Goal: Information Seeking & Learning: Learn about a topic

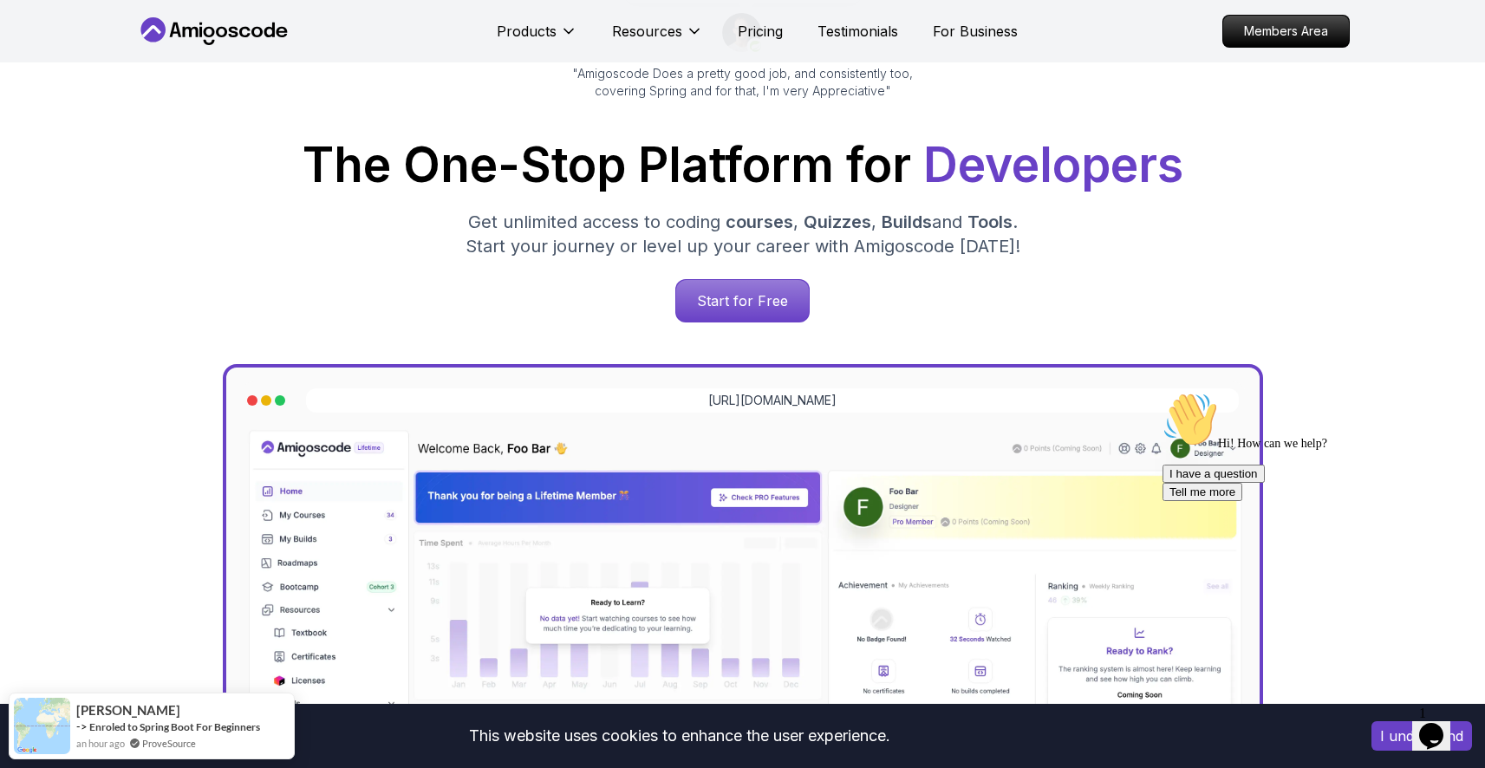
scroll to position [172, 0]
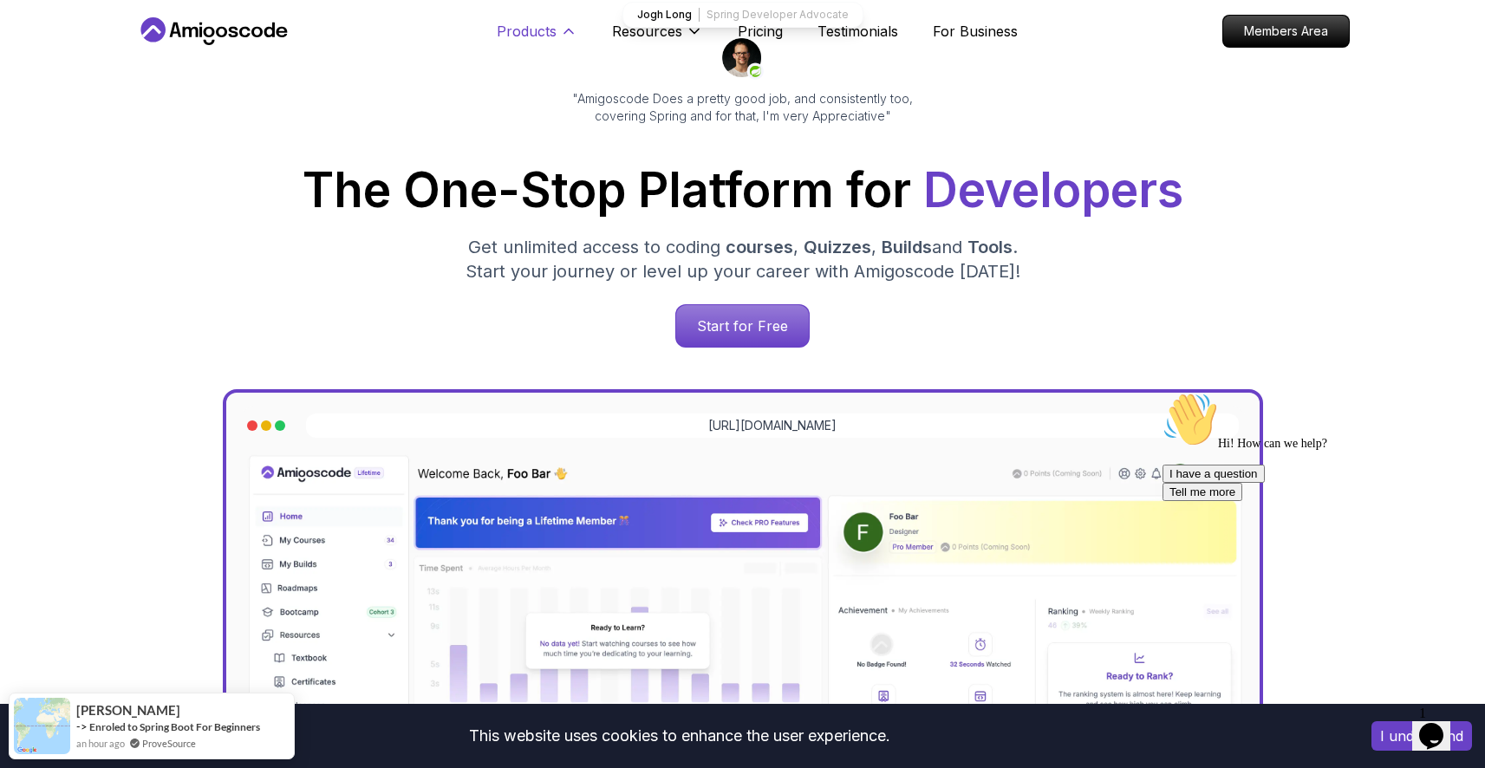
click at [566, 40] on button "Products" at bounding box center [537, 38] width 81 height 35
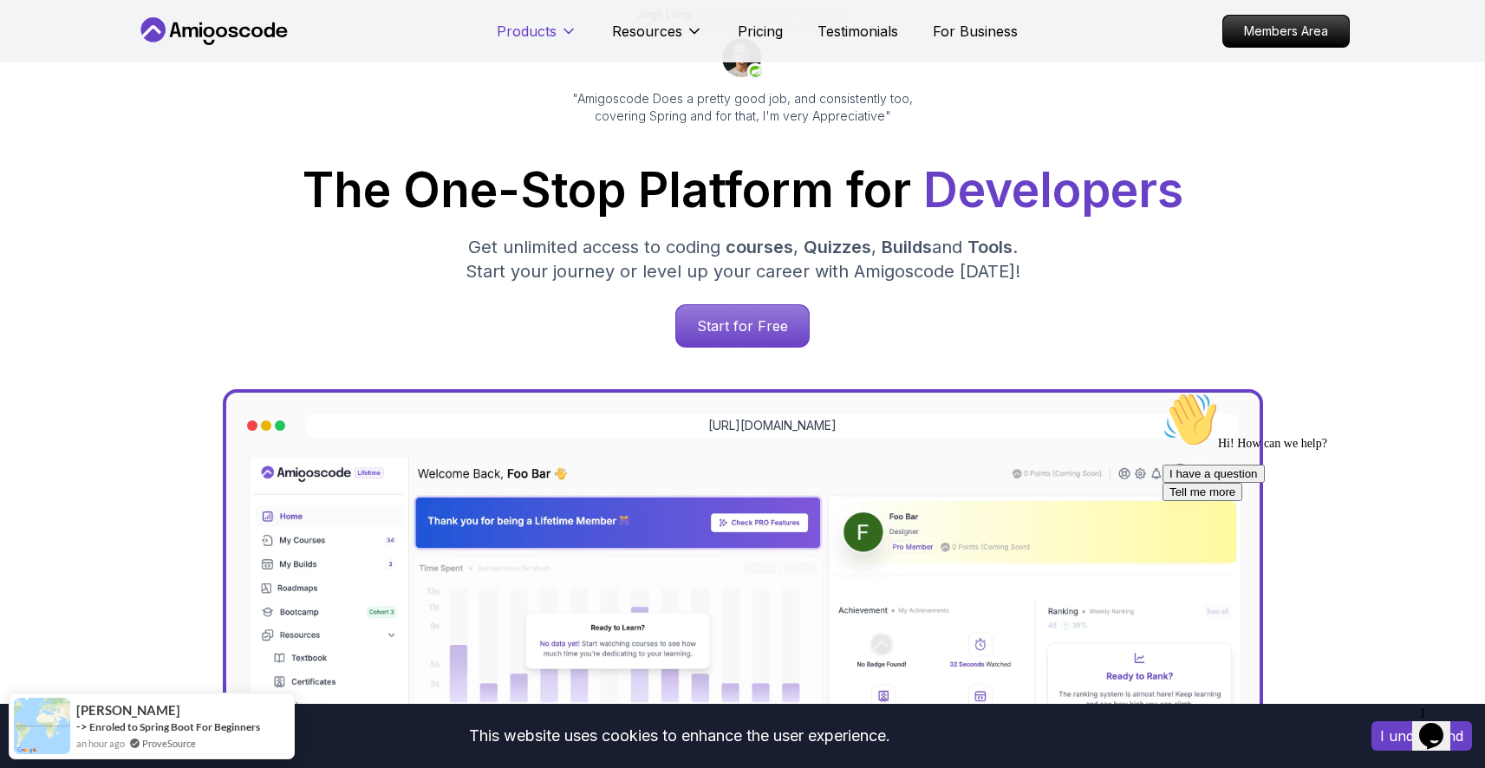
click at [566, 40] on button "Products" at bounding box center [537, 38] width 81 height 35
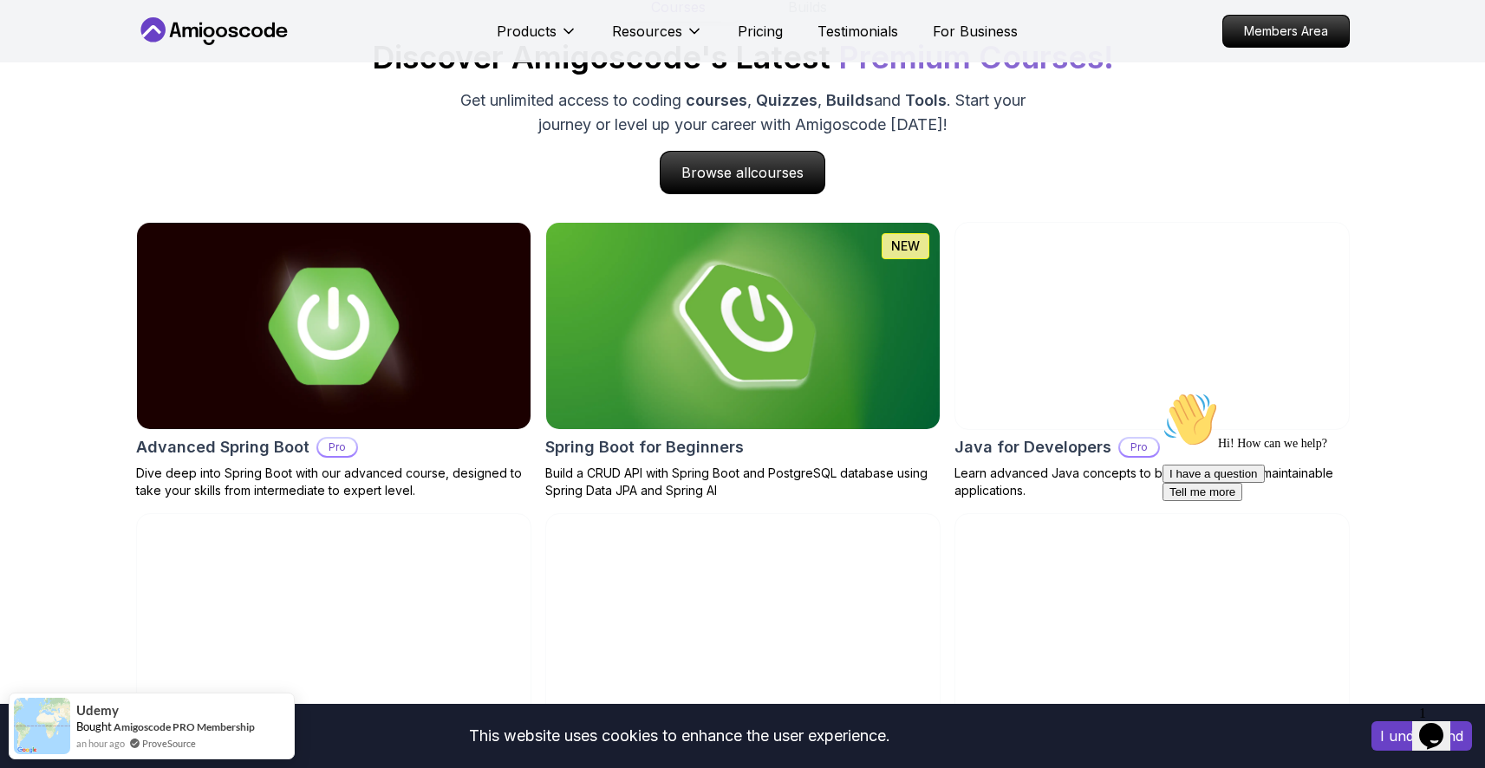
scroll to position [1752, 0]
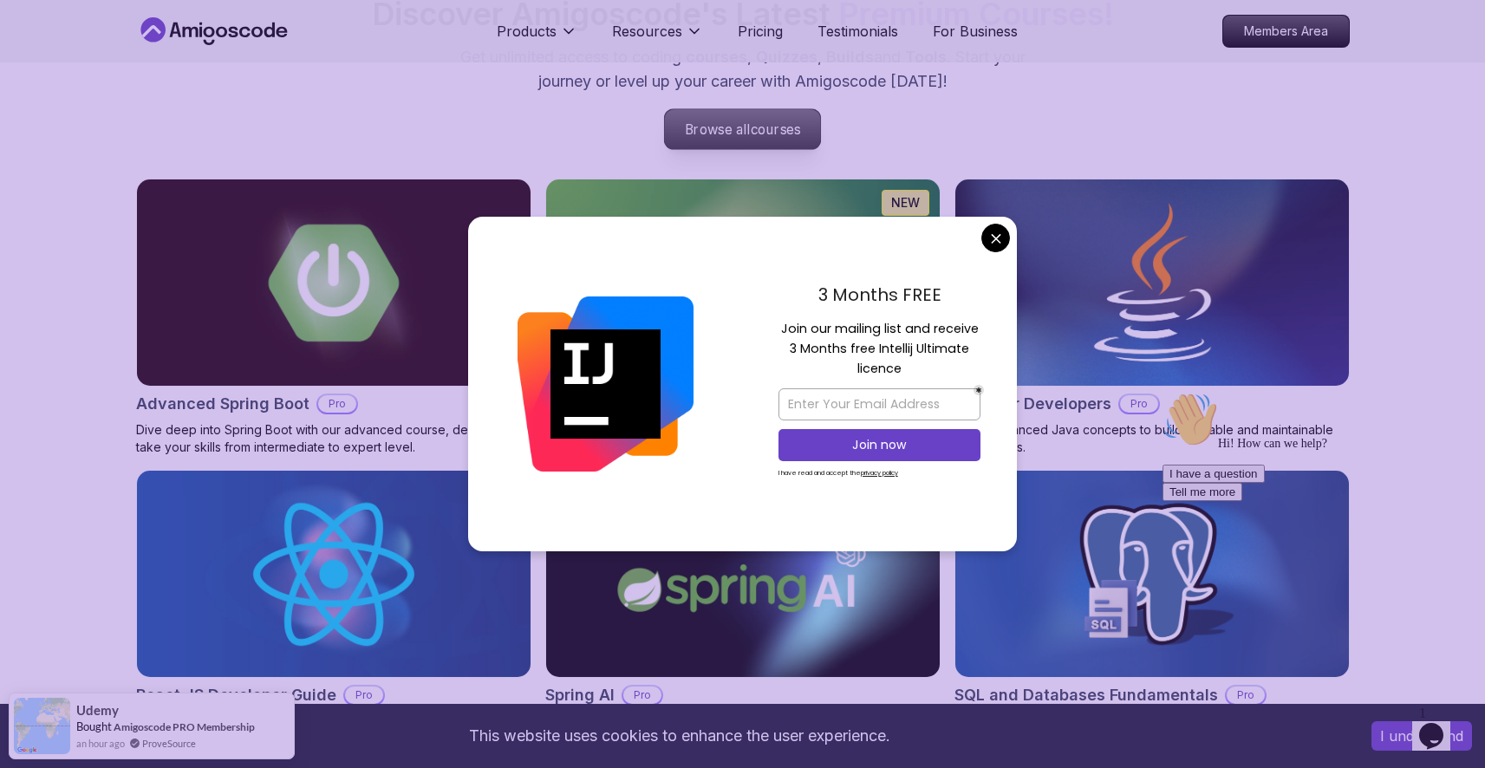
click at [743, 133] on p "Browse all courses" at bounding box center [743, 129] width 156 height 40
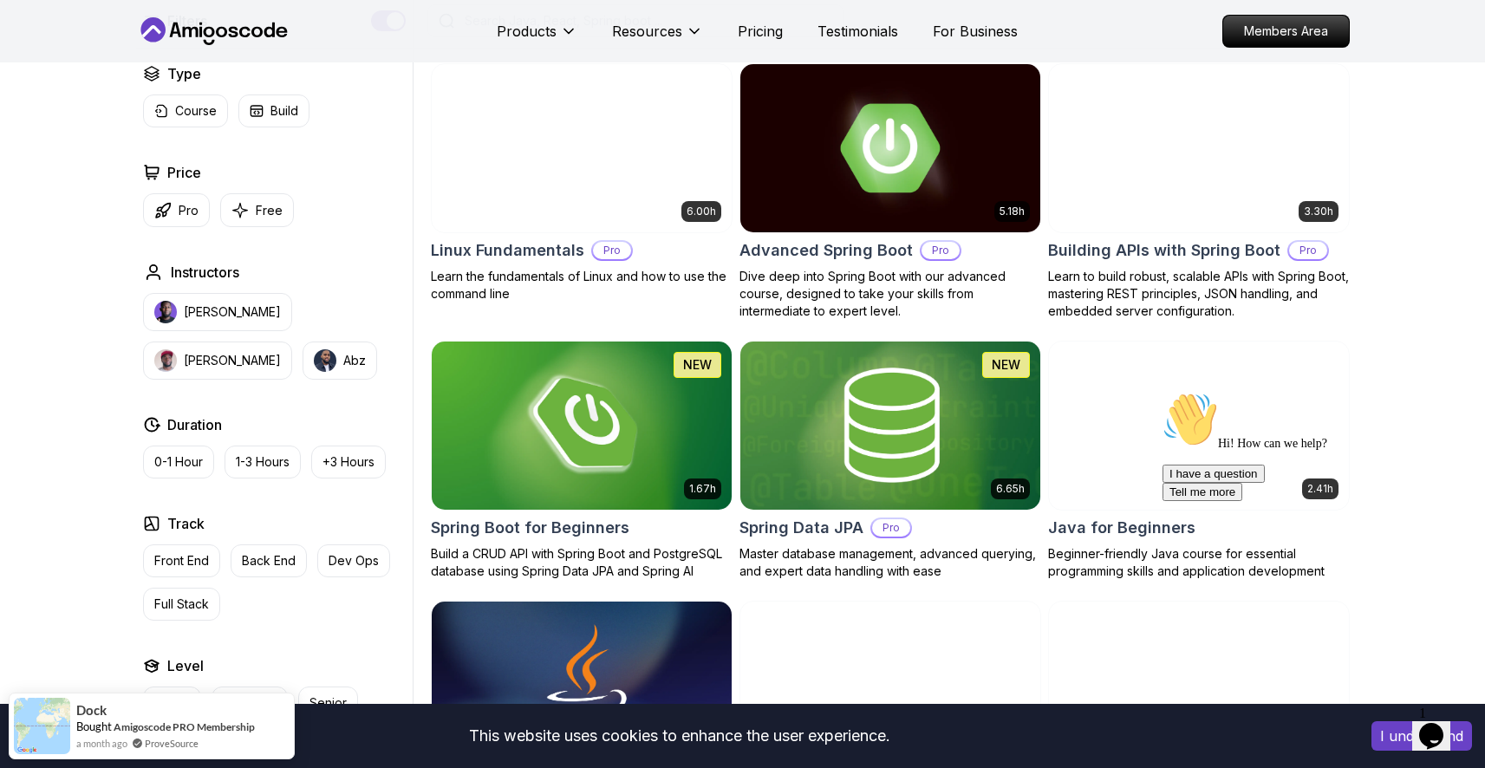
scroll to position [482, 0]
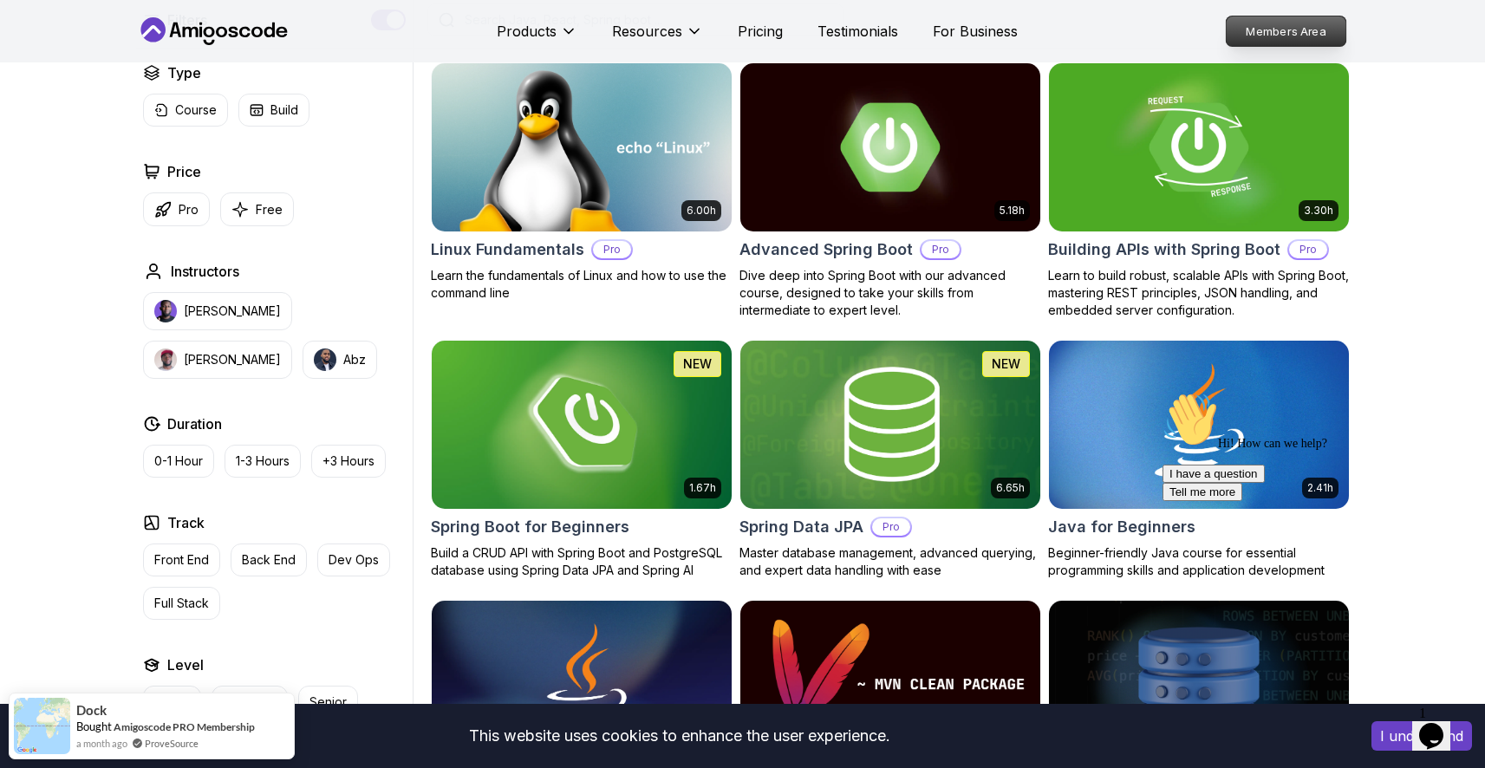
click at [1247, 36] on p "Members Area" at bounding box center [1286, 30] width 120 height 29
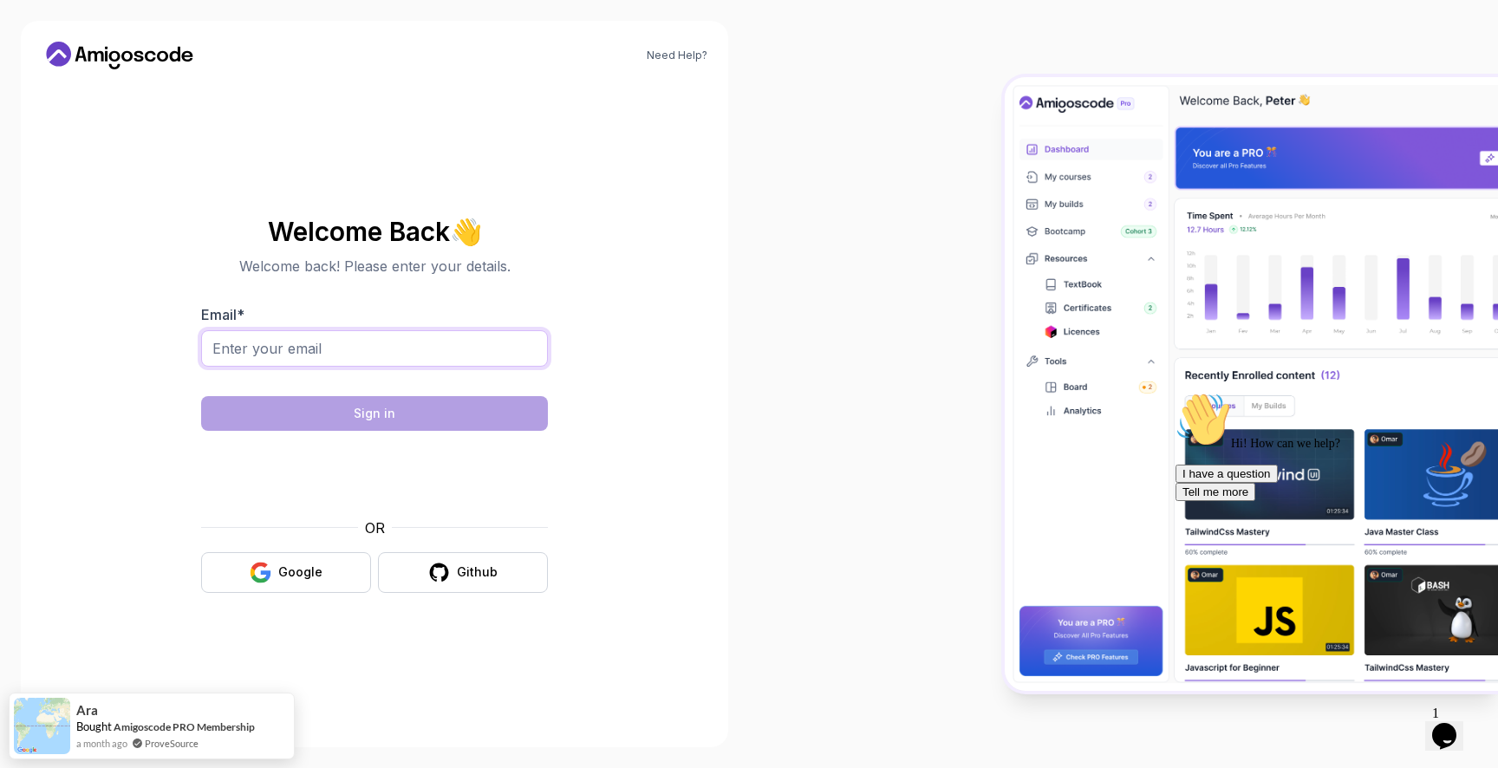
click at [361, 352] on input "Email *" at bounding box center [374, 348] width 347 height 36
type input "[EMAIL_ADDRESS][DOMAIN_NAME]"
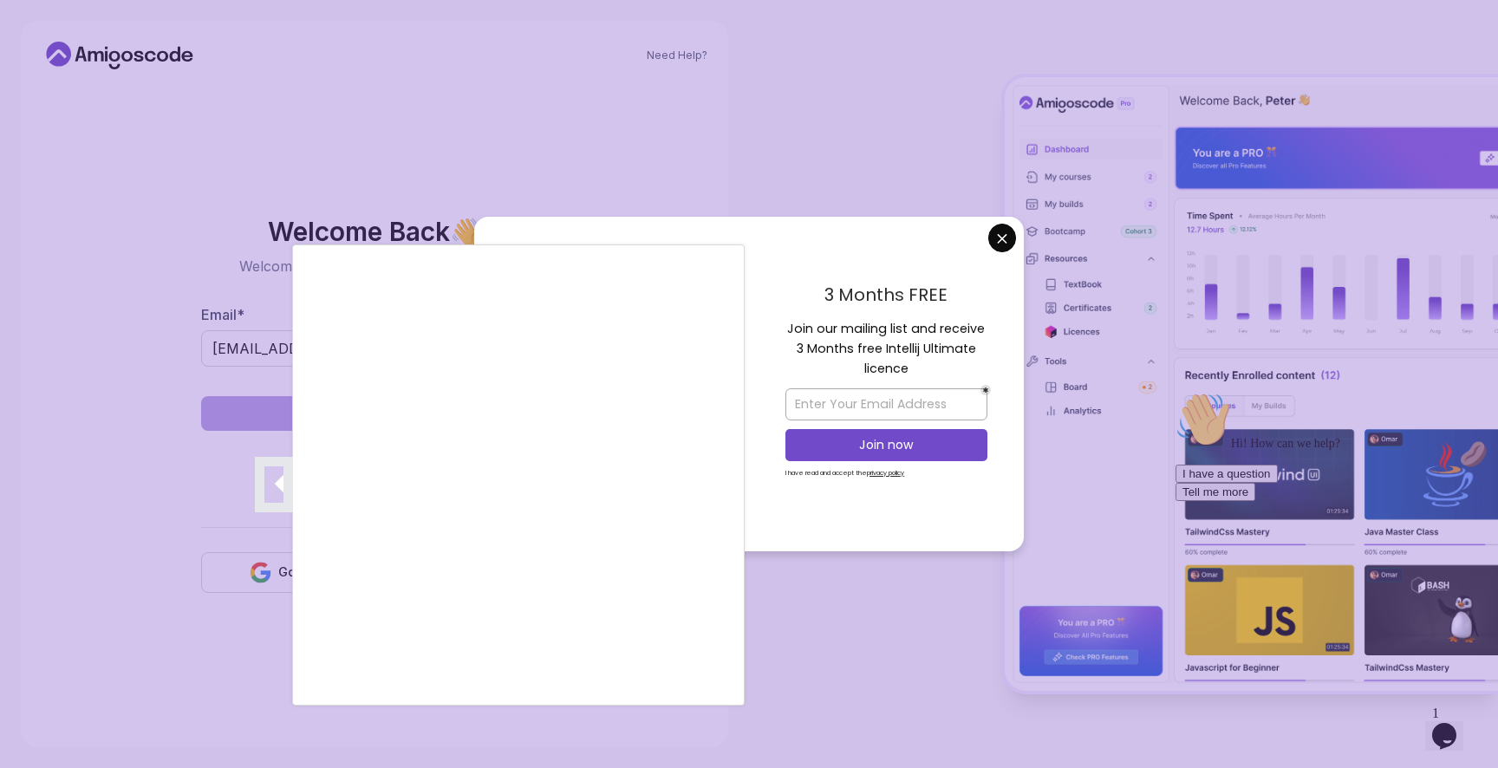
click at [758, 514] on div at bounding box center [749, 384] width 1498 height 768
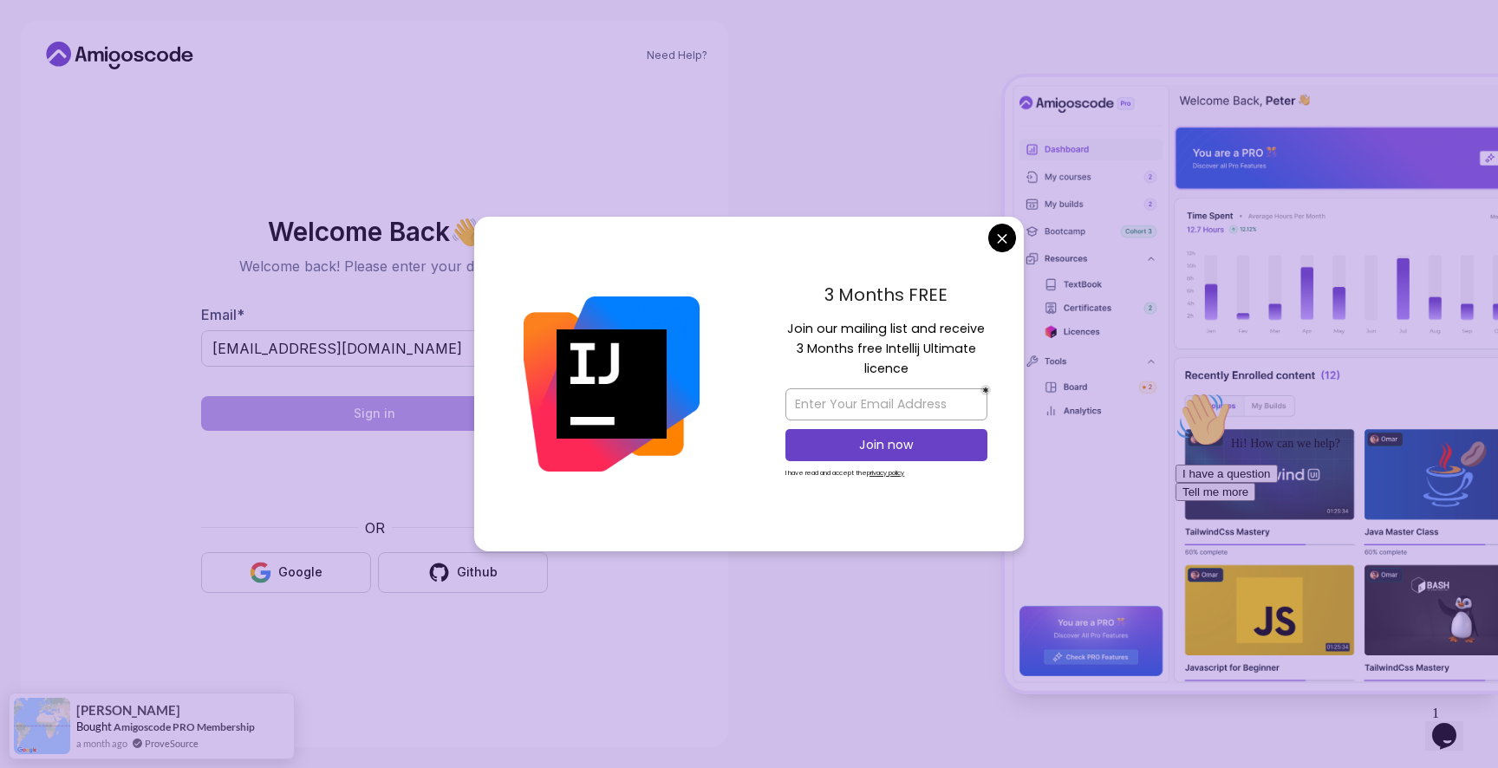
click at [1003, 238] on body "Need Help? Welcome Back 👋 Welcome back! Please enter your details. Email * [EMA…" at bounding box center [749, 384] width 1498 height 768
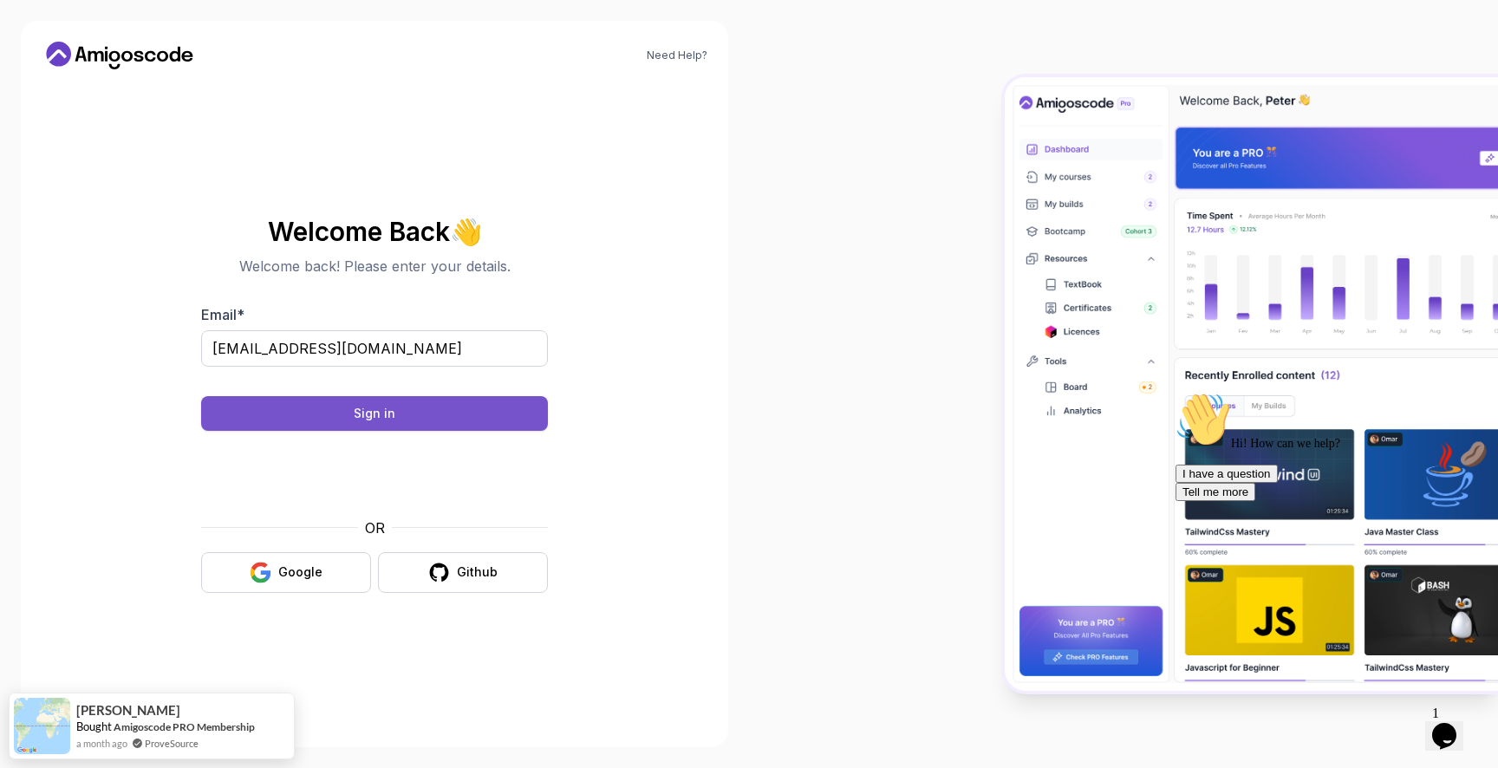
click at [412, 409] on button "Sign in" at bounding box center [374, 413] width 347 height 35
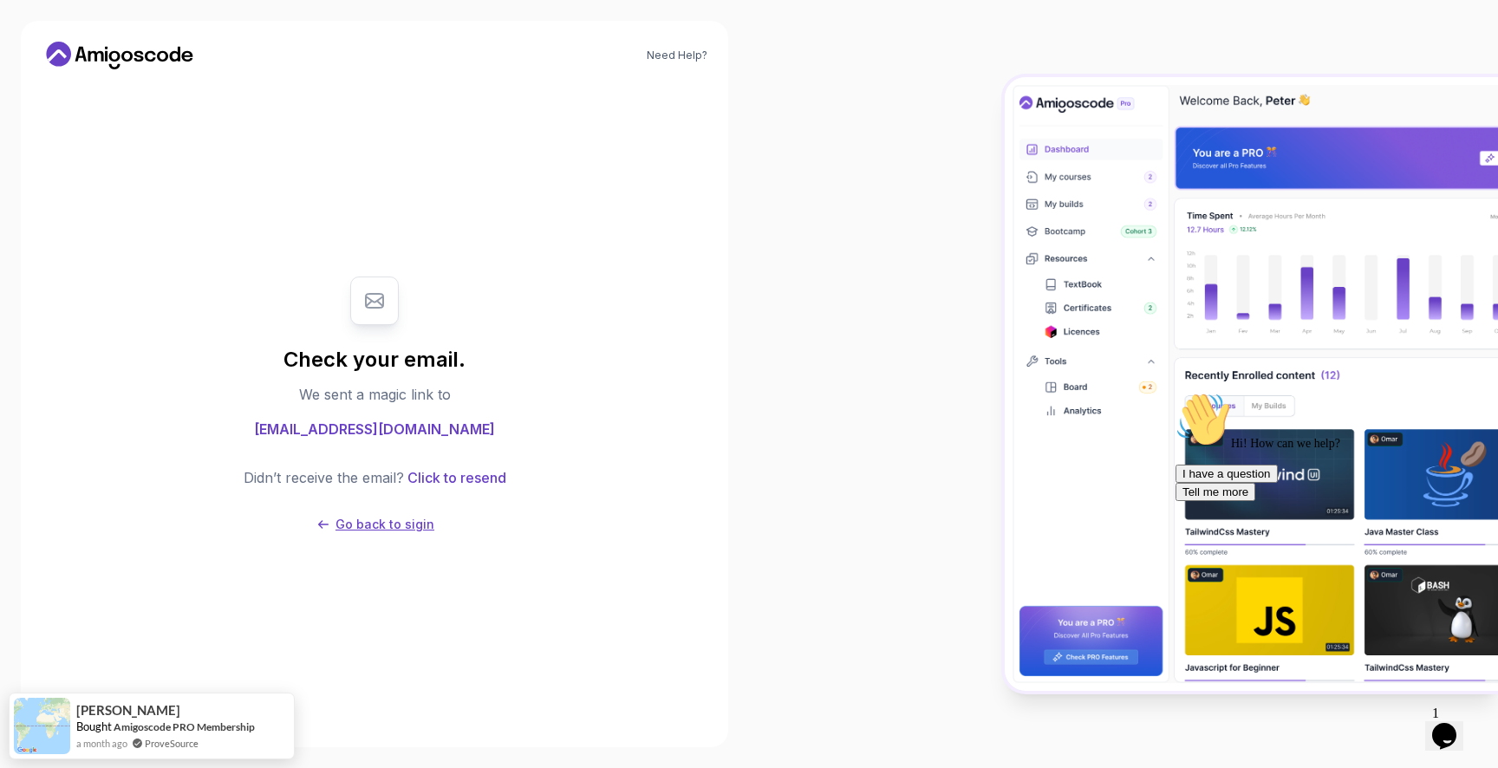
click at [381, 520] on p "Go back to sigin" at bounding box center [384, 524] width 99 height 17
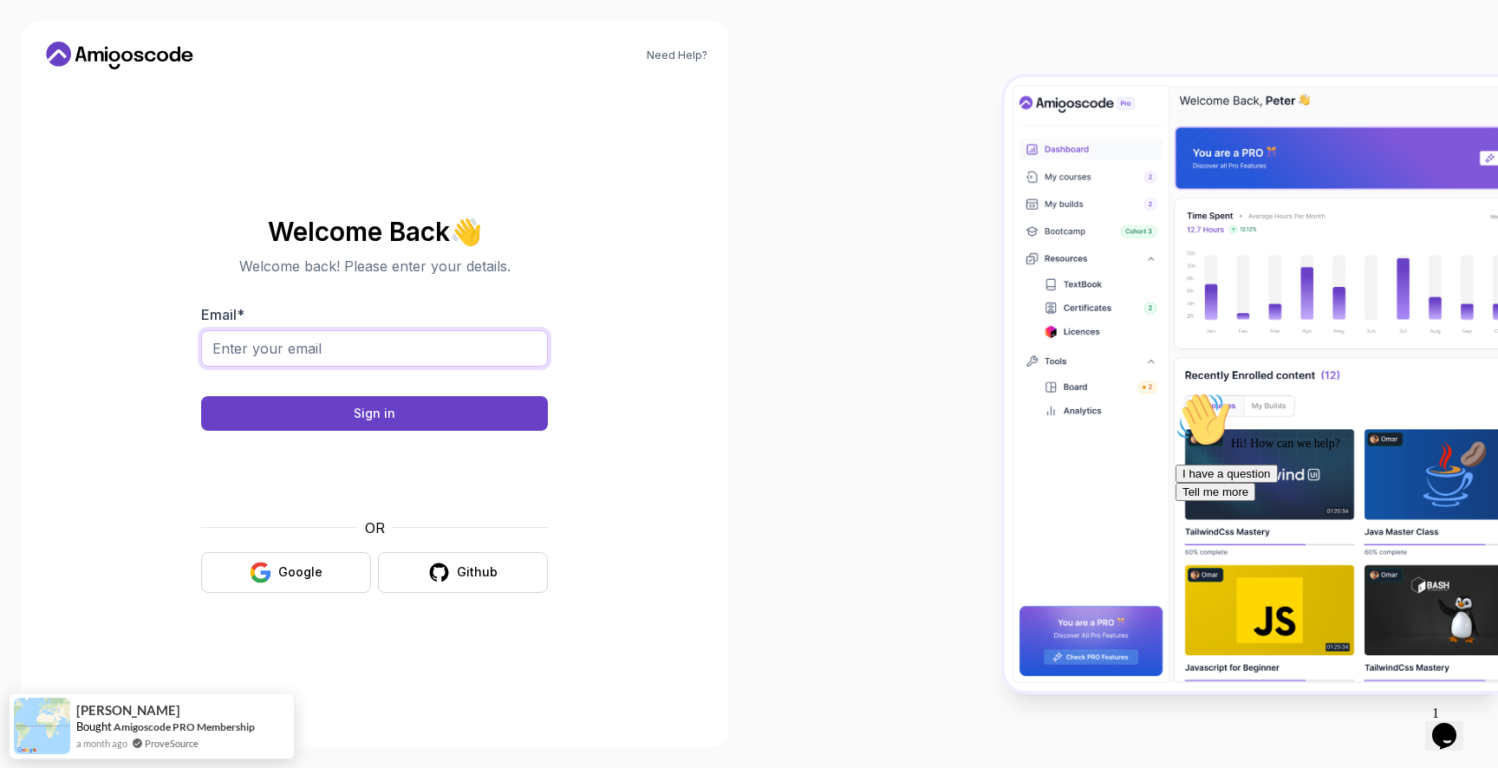
click at [468, 330] on input "Email *" at bounding box center [374, 348] width 347 height 36
click at [563, 231] on section "Welcome Back 👋 Welcome back! Please enter your details. Email * Sign in OR Goog…" at bounding box center [374, 405] width 583 height 410
click at [390, 353] on input "Email *" at bounding box center [374, 348] width 347 height 36
type input "ba"
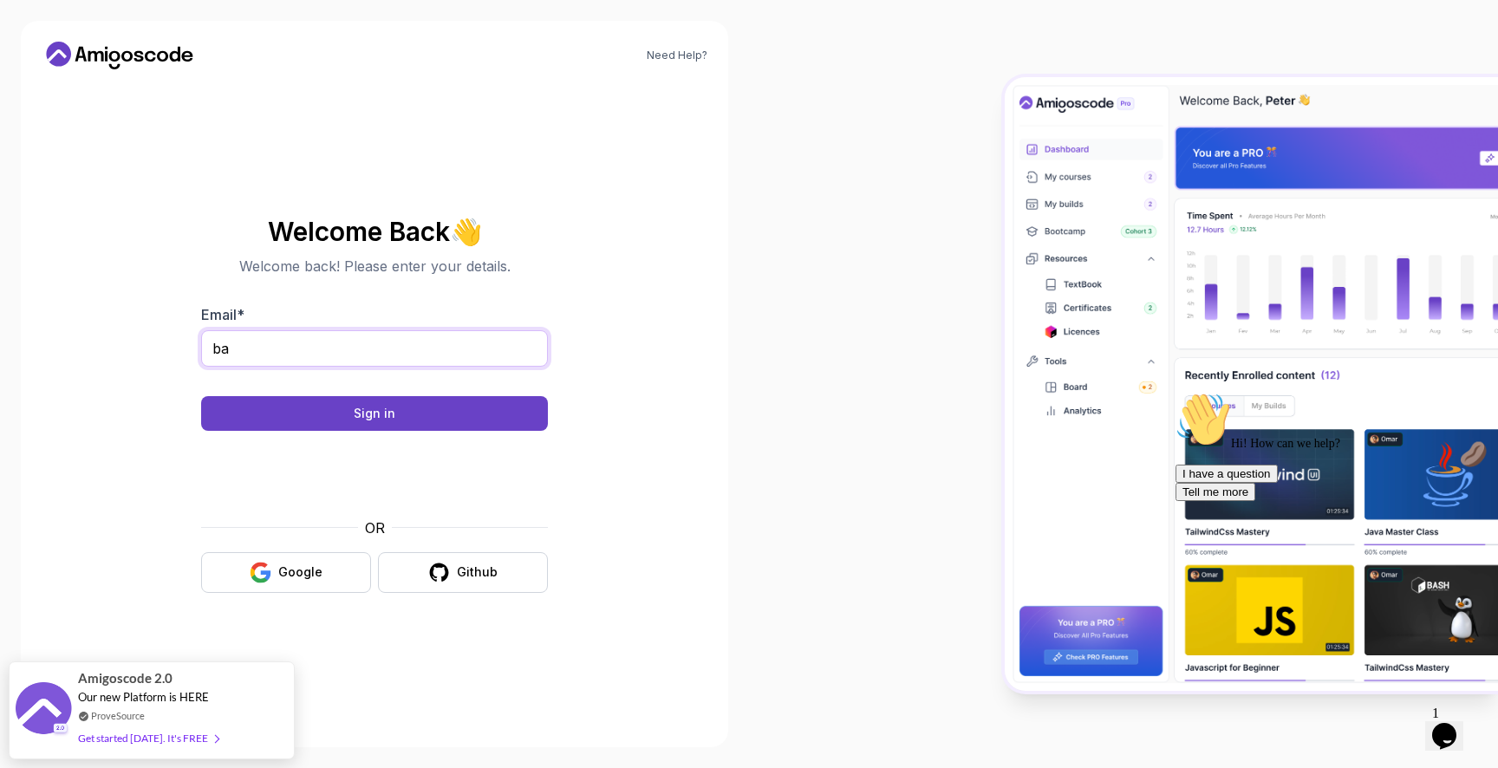
click at [269, 343] on input "ba" at bounding box center [374, 348] width 347 height 36
click at [312, 350] on input "Email *" at bounding box center [374, 348] width 347 height 36
type input "[EMAIL_ADDRESS][DOMAIN_NAME]"
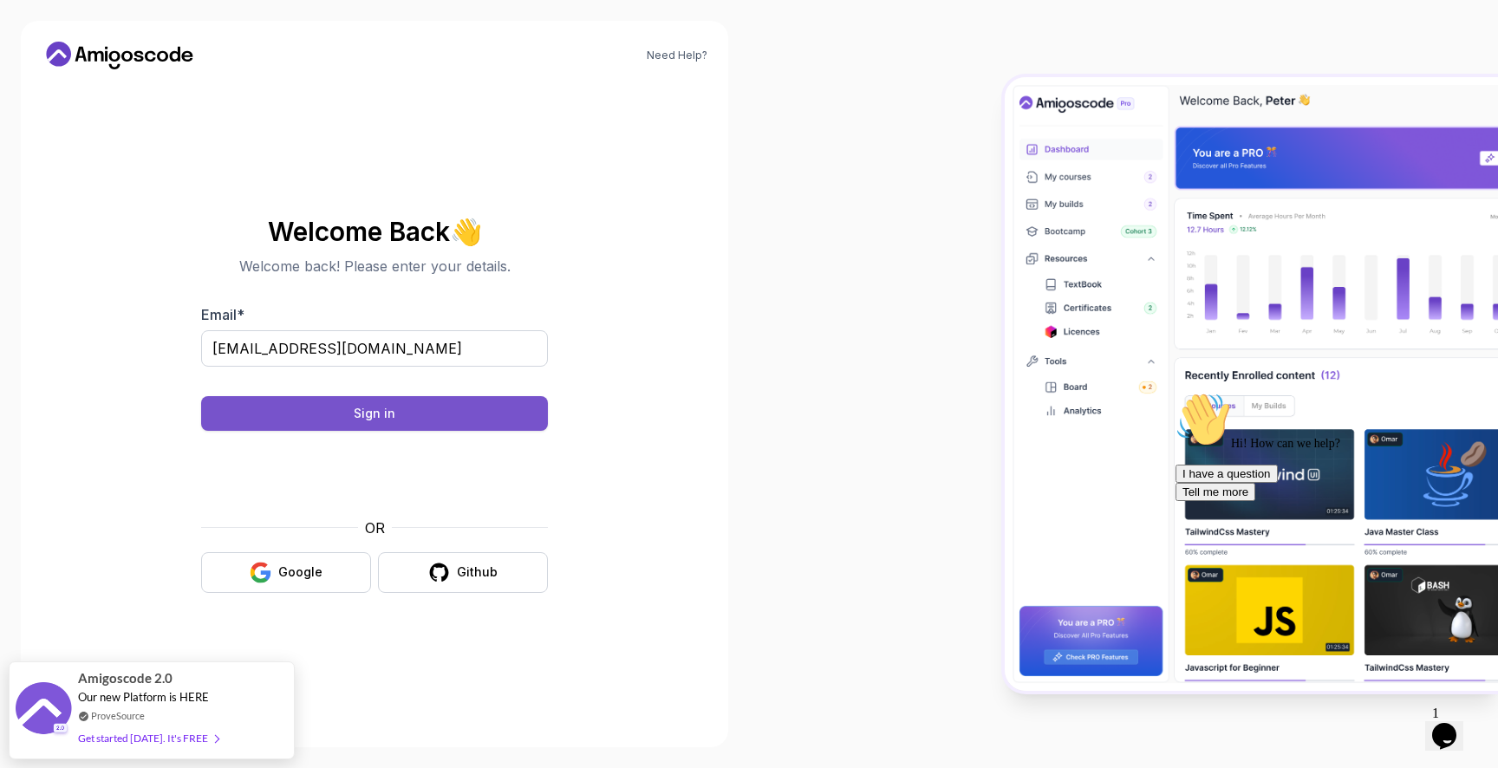
click at [350, 417] on button "Sign in" at bounding box center [374, 413] width 347 height 35
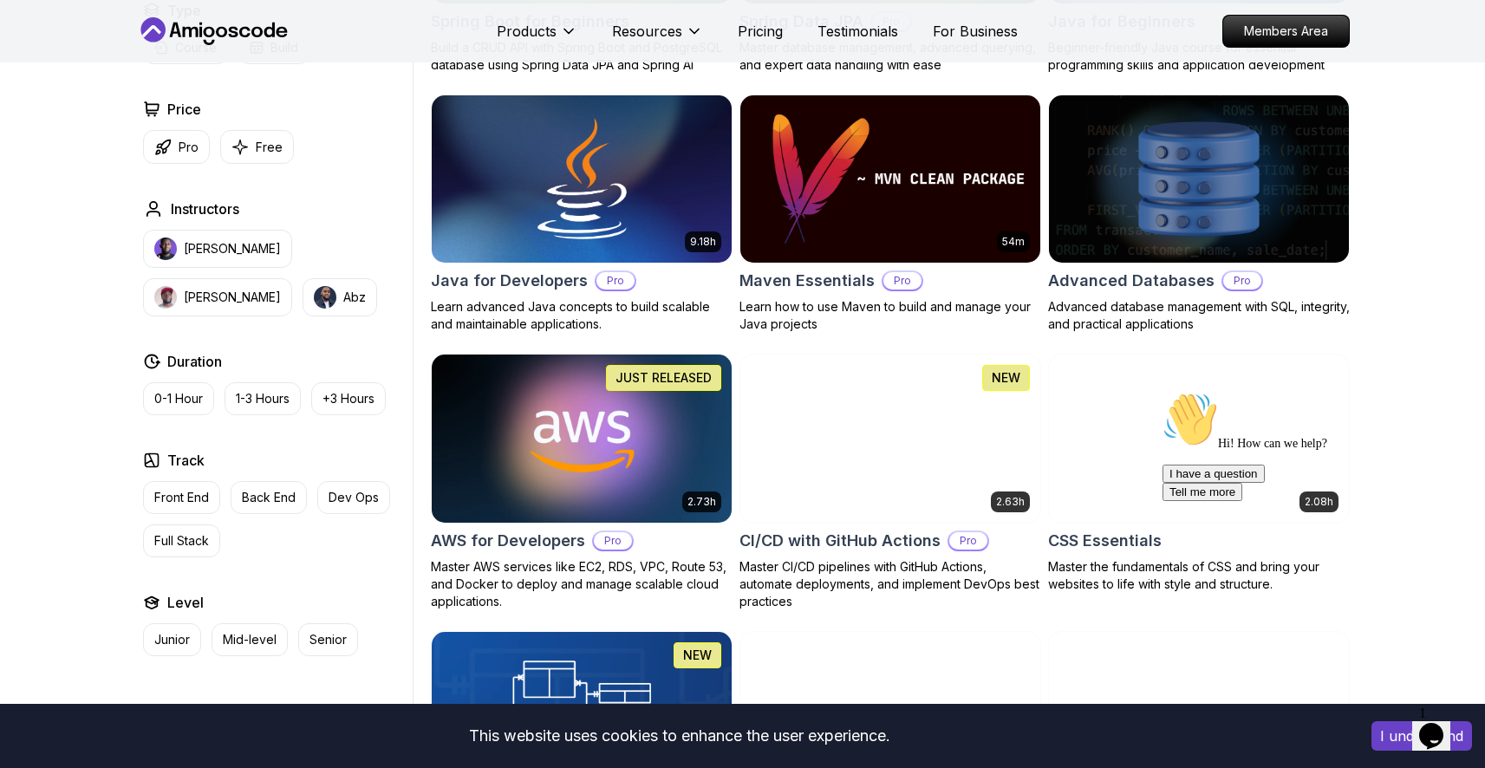
scroll to position [974, 0]
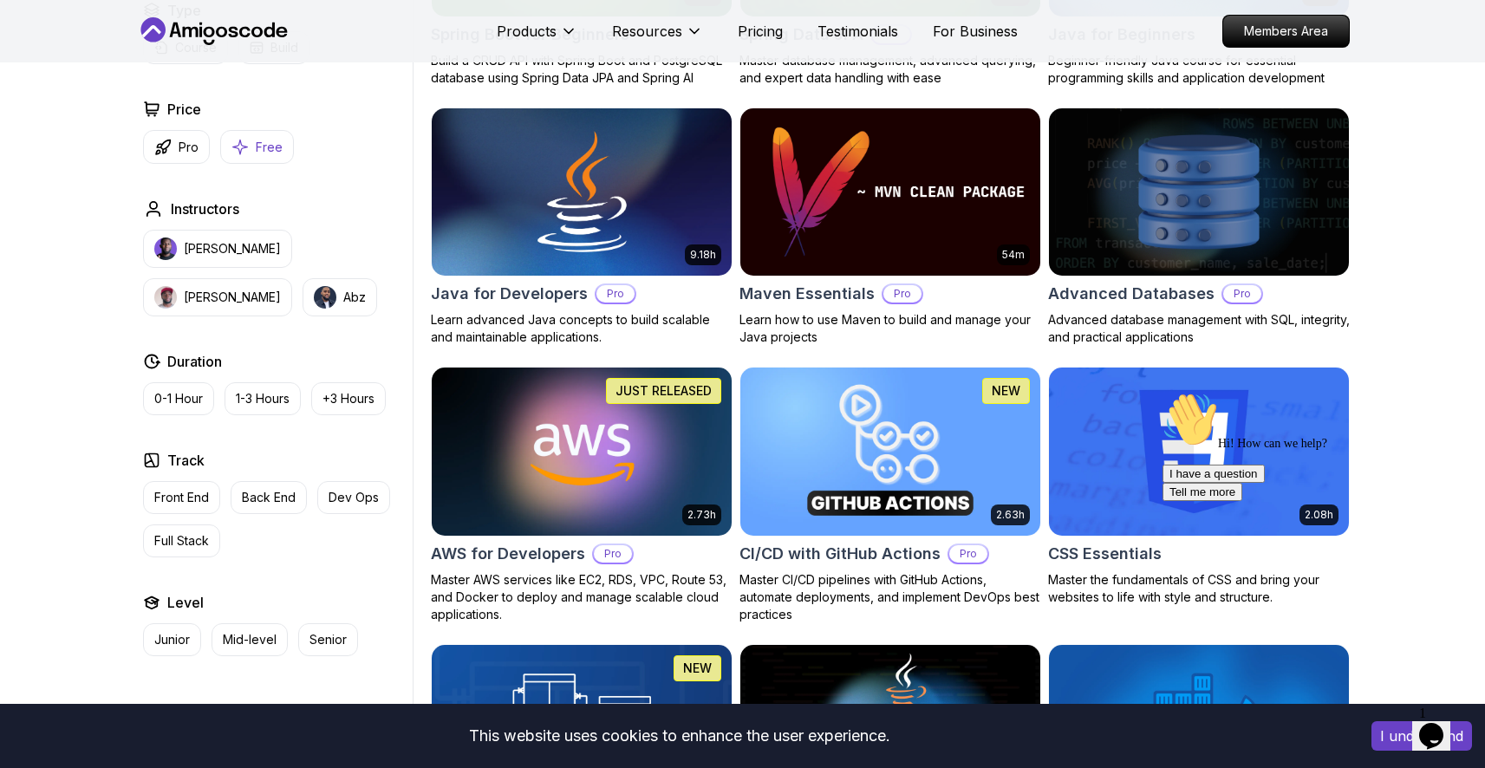
click at [256, 146] on p "Free" at bounding box center [269, 147] width 27 height 17
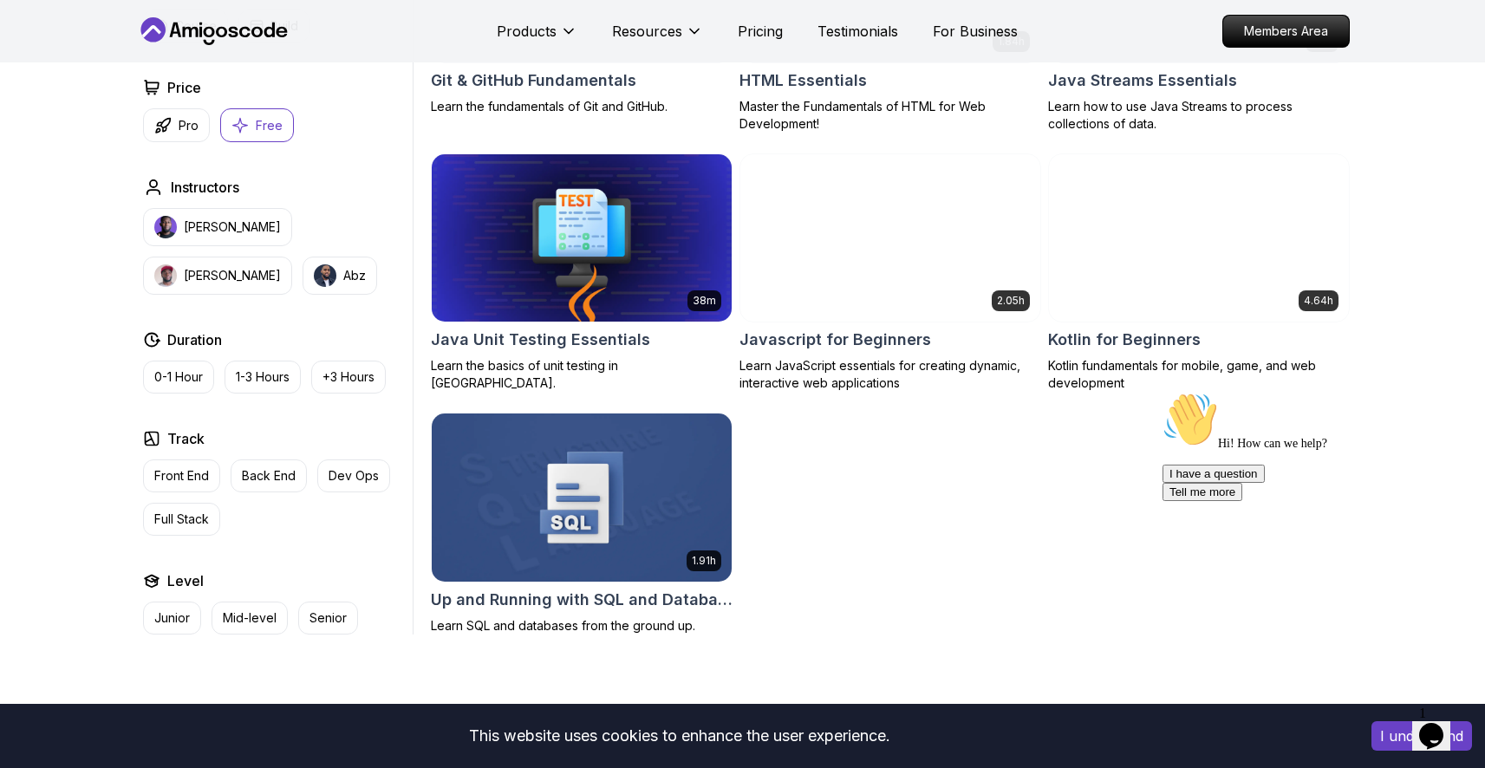
scroll to position [928, 0]
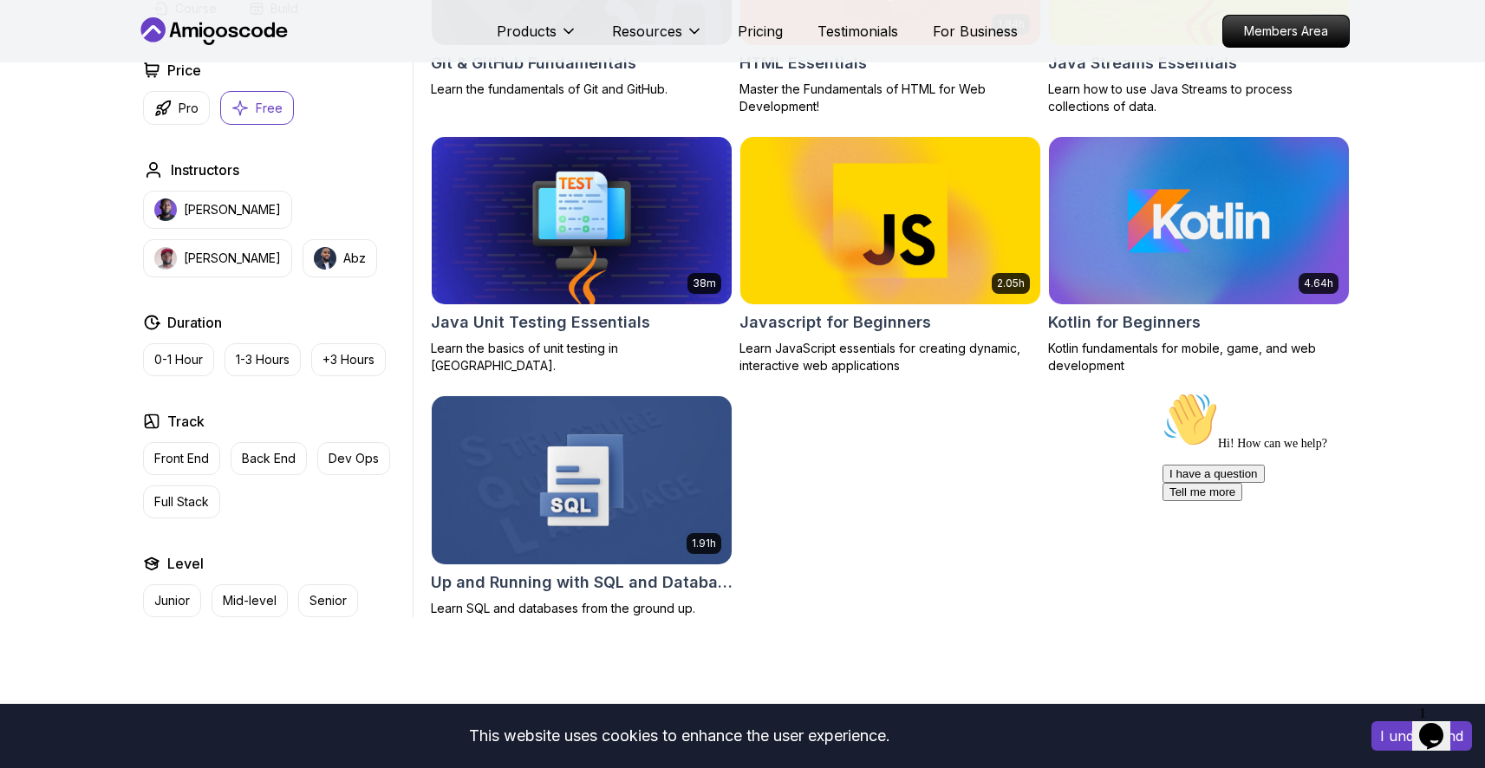
click at [1163, 392] on icon "Chat attention grabber" at bounding box center [1163, 392] width 0 height 0
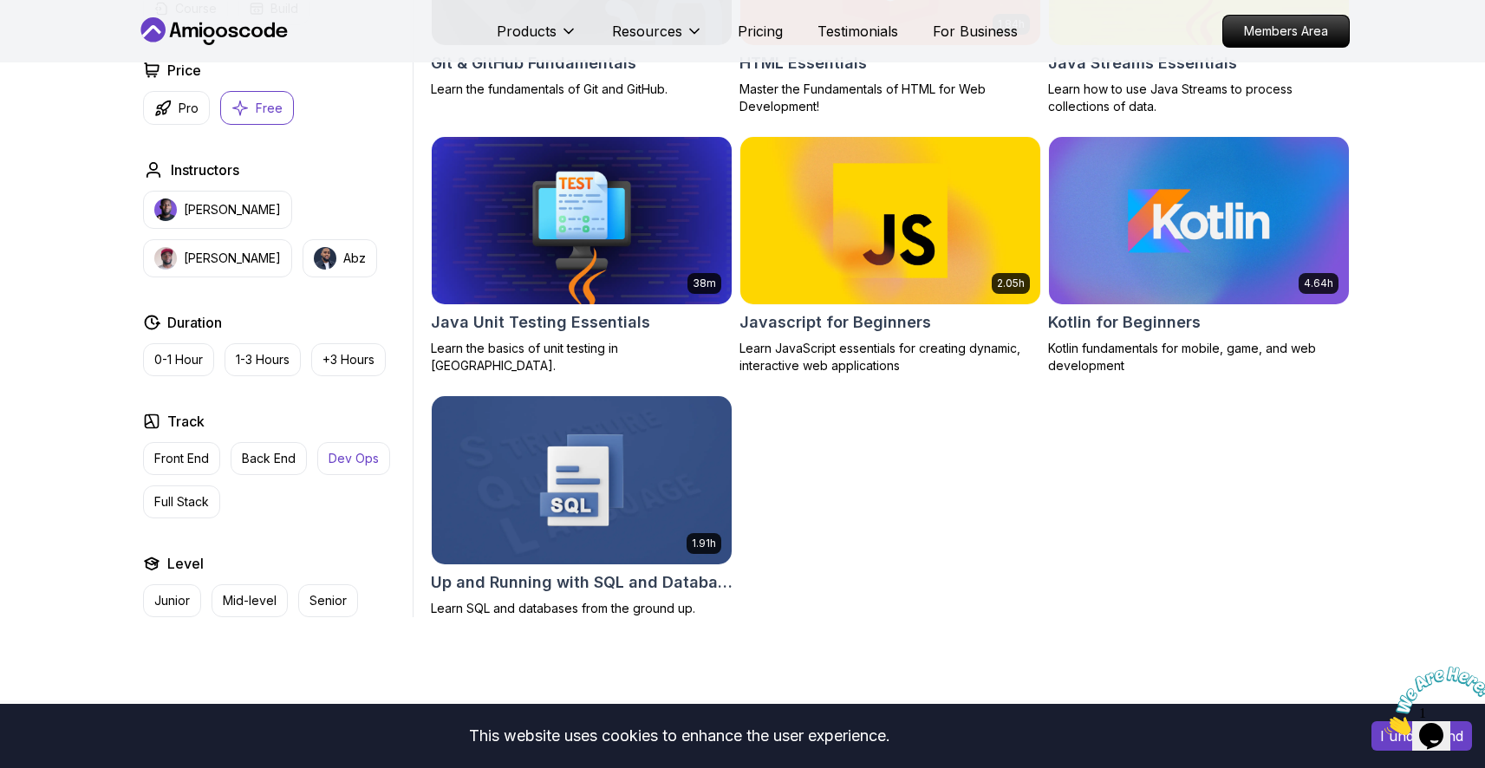
click at [359, 454] on p "Dev Ops" at bounding box center [354, 458] width 50 height 17
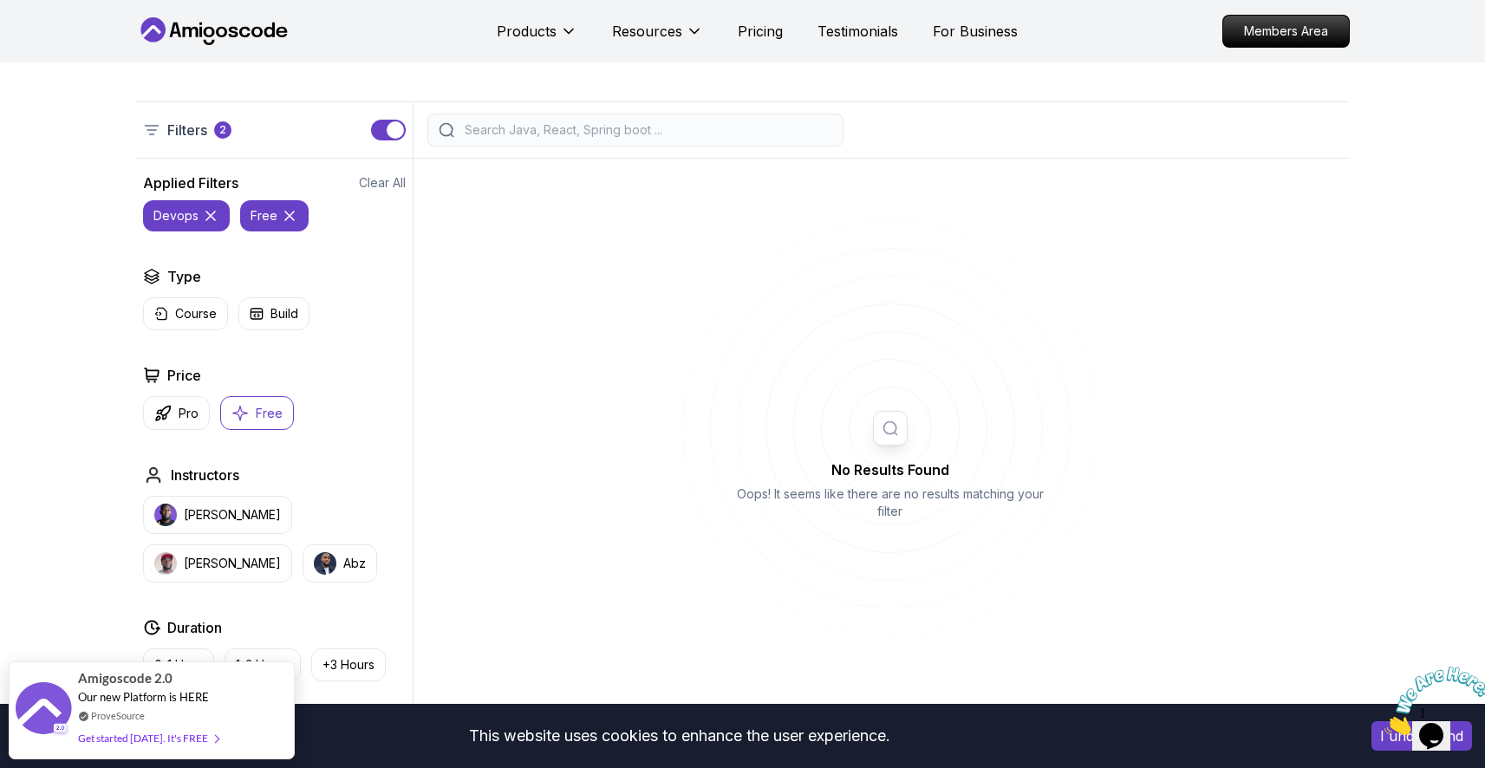
scroll to position [393, 0]
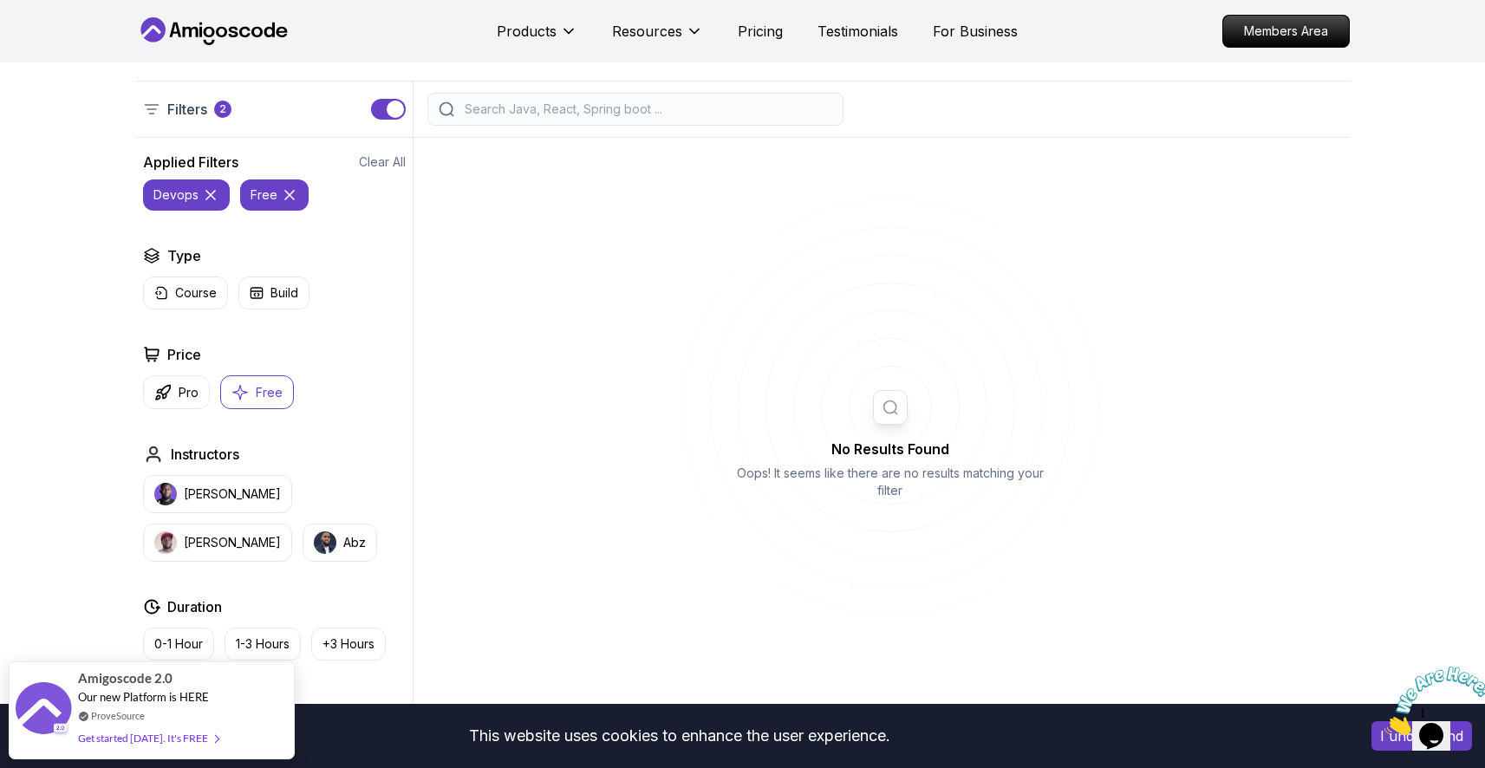
click at [283, 188] on icon at bounding box center [289, 194] width 17 height 17
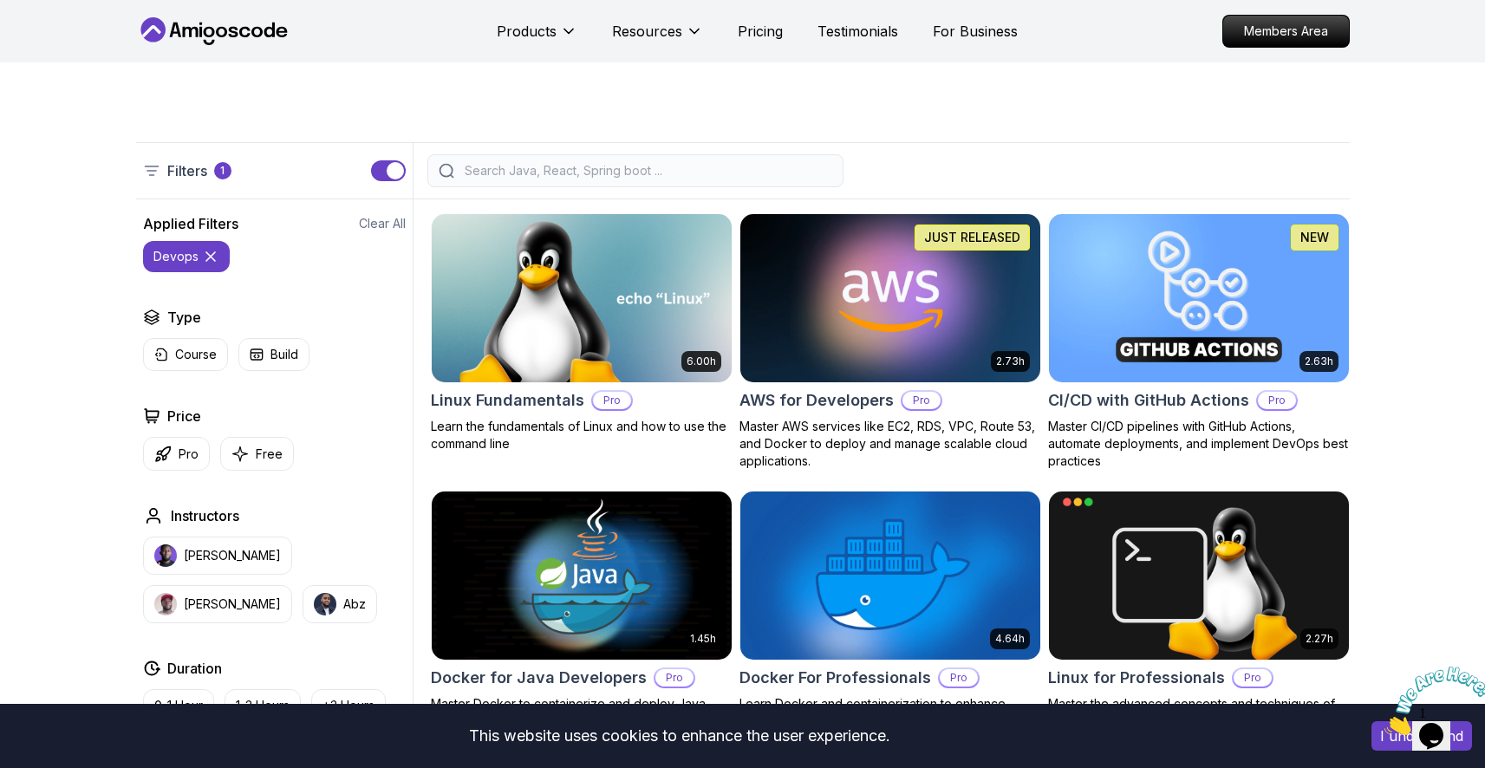
scroll to position [330, 0]
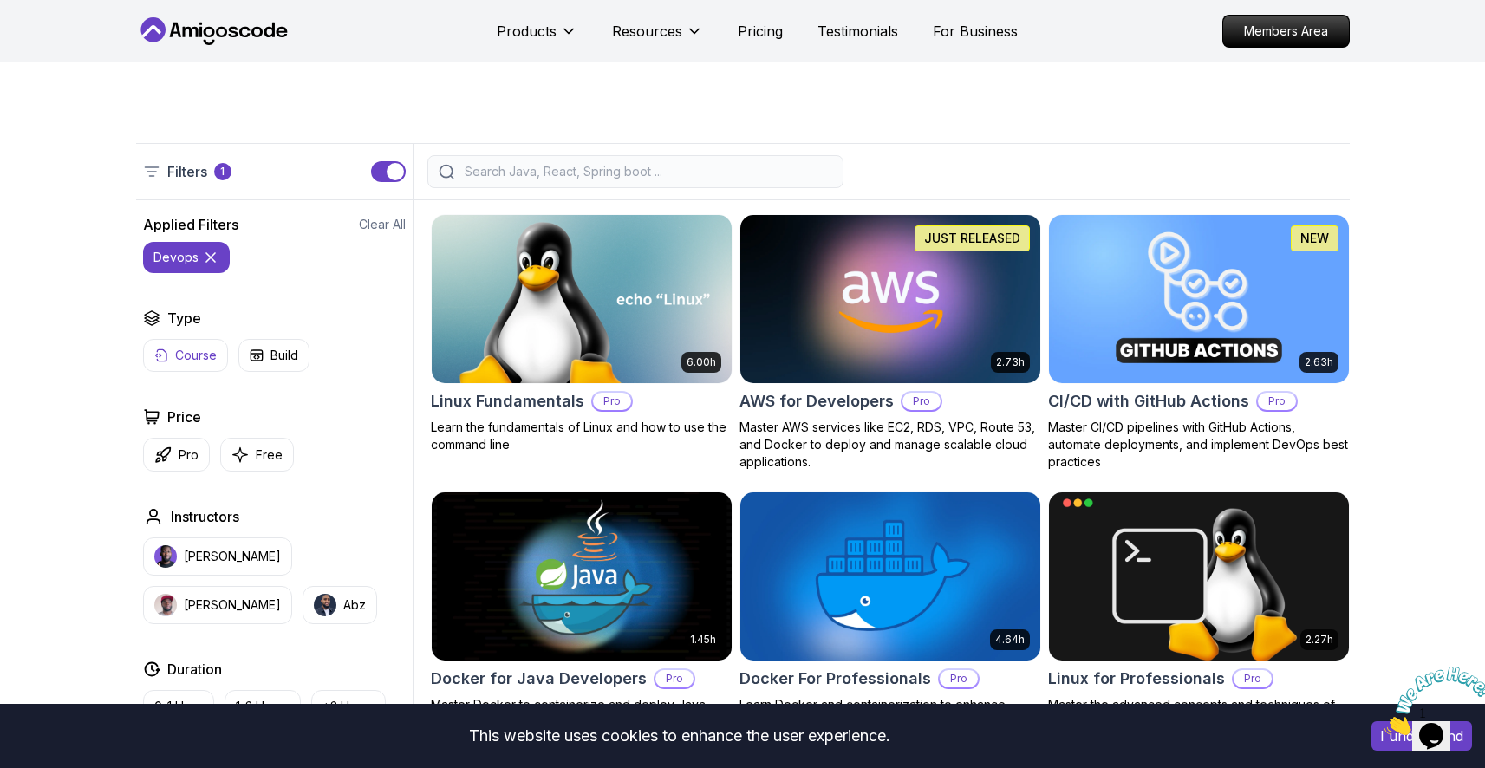
click at [199, 356] on p "Course" at bounding box center [196, 355] width 42 height 17
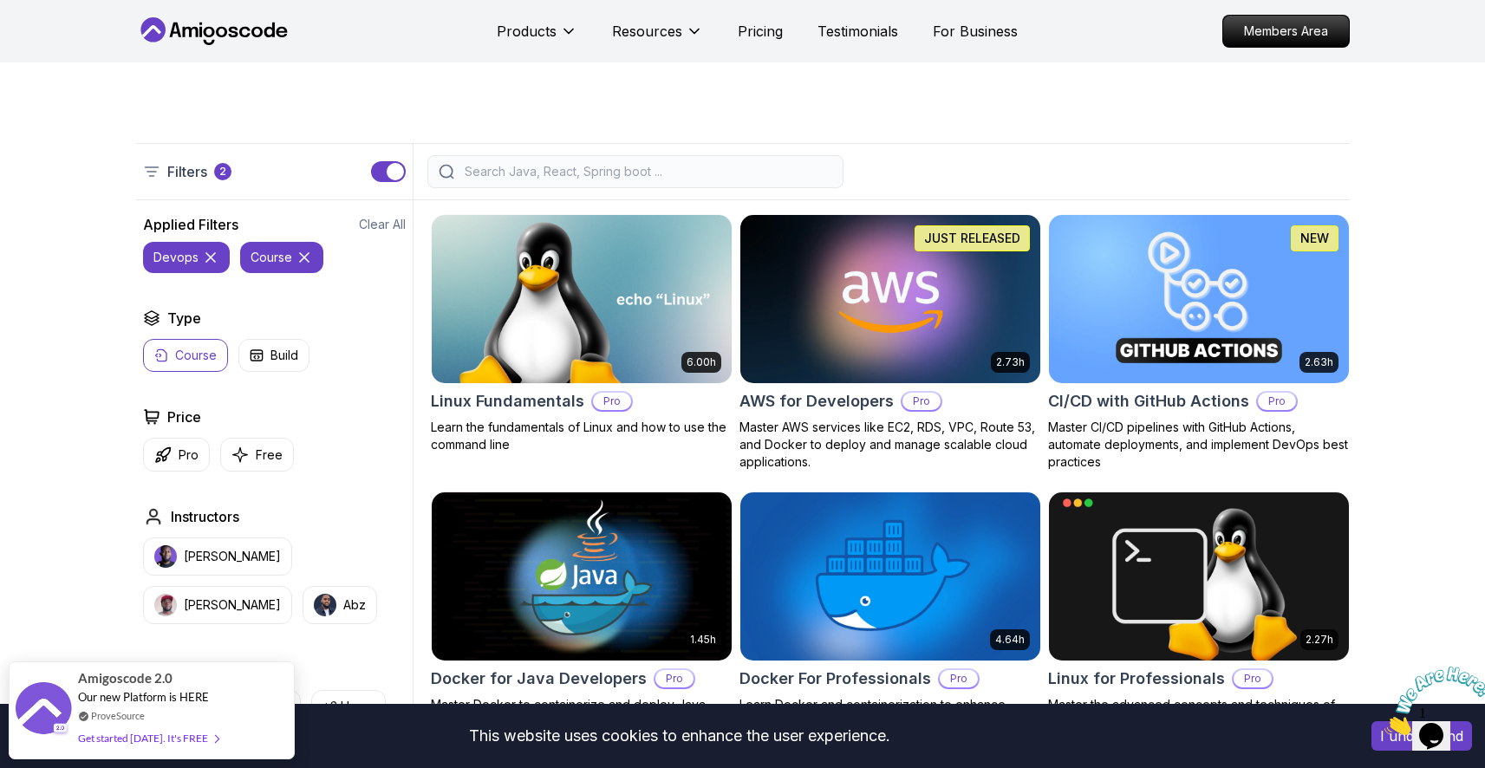
click at [211, 257] on icon at bounding box center [210, 257] width 17 height 17
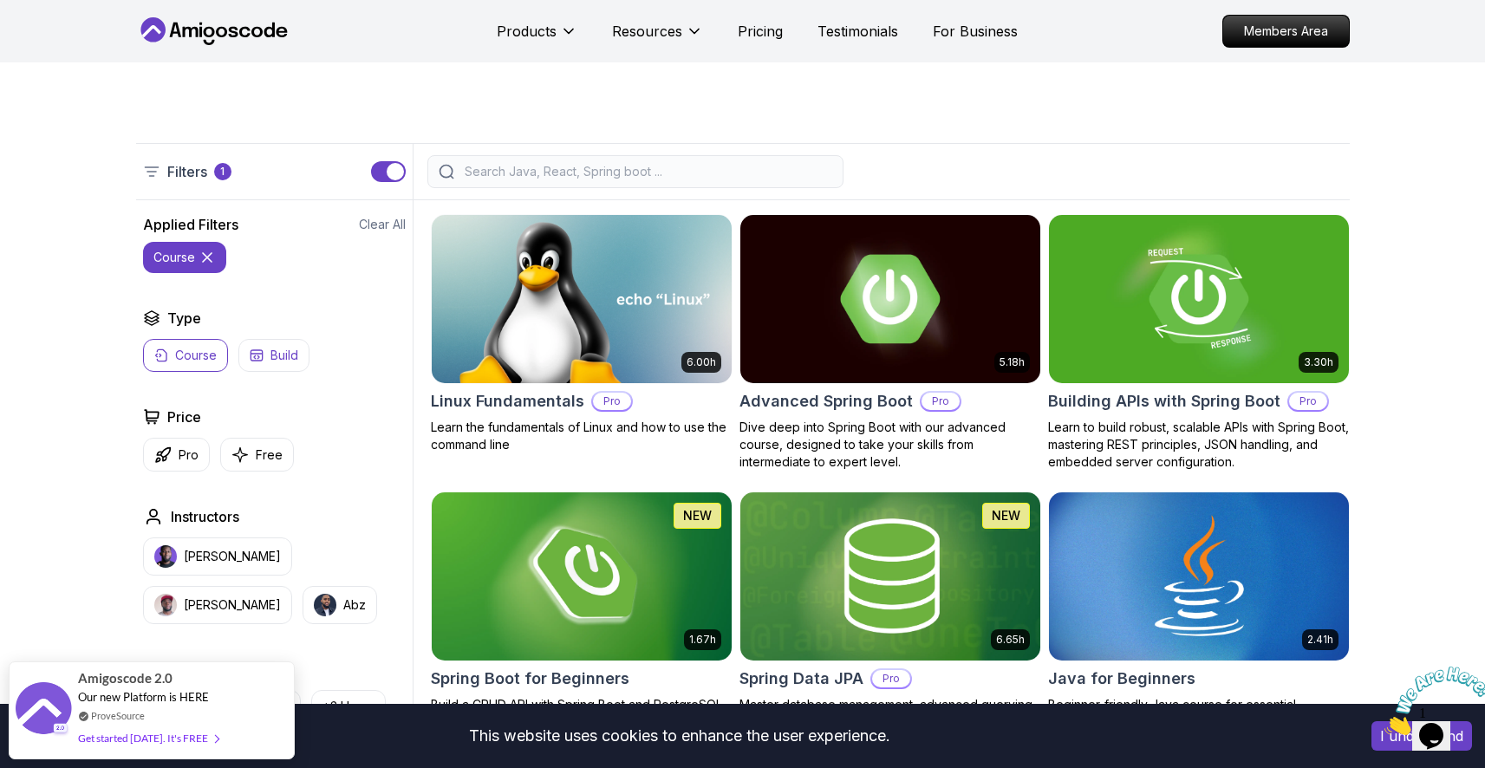
click at [268, 355] on button "Build" at bounding box center [273, 355] width 71 height 33
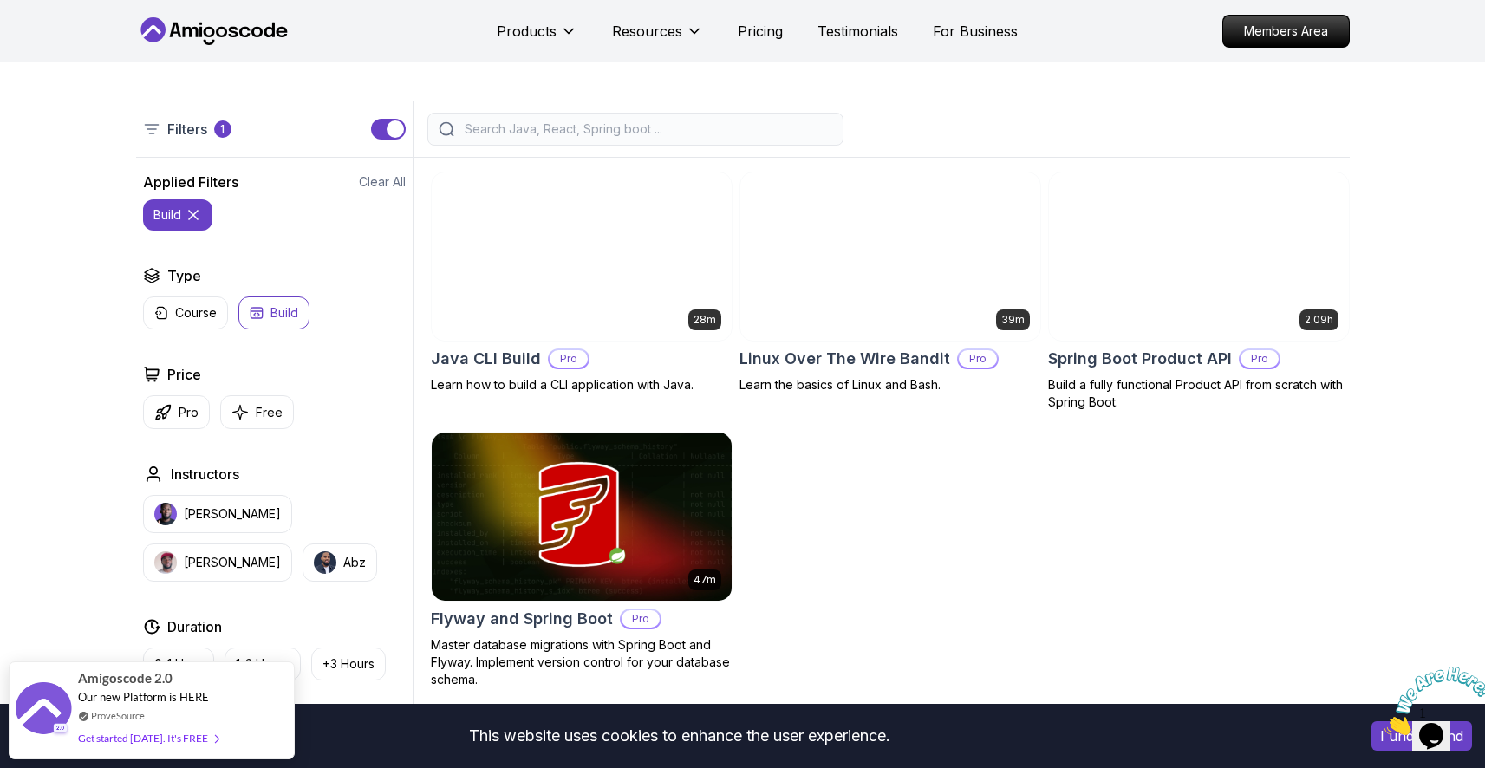
scroll to position [412, 0]
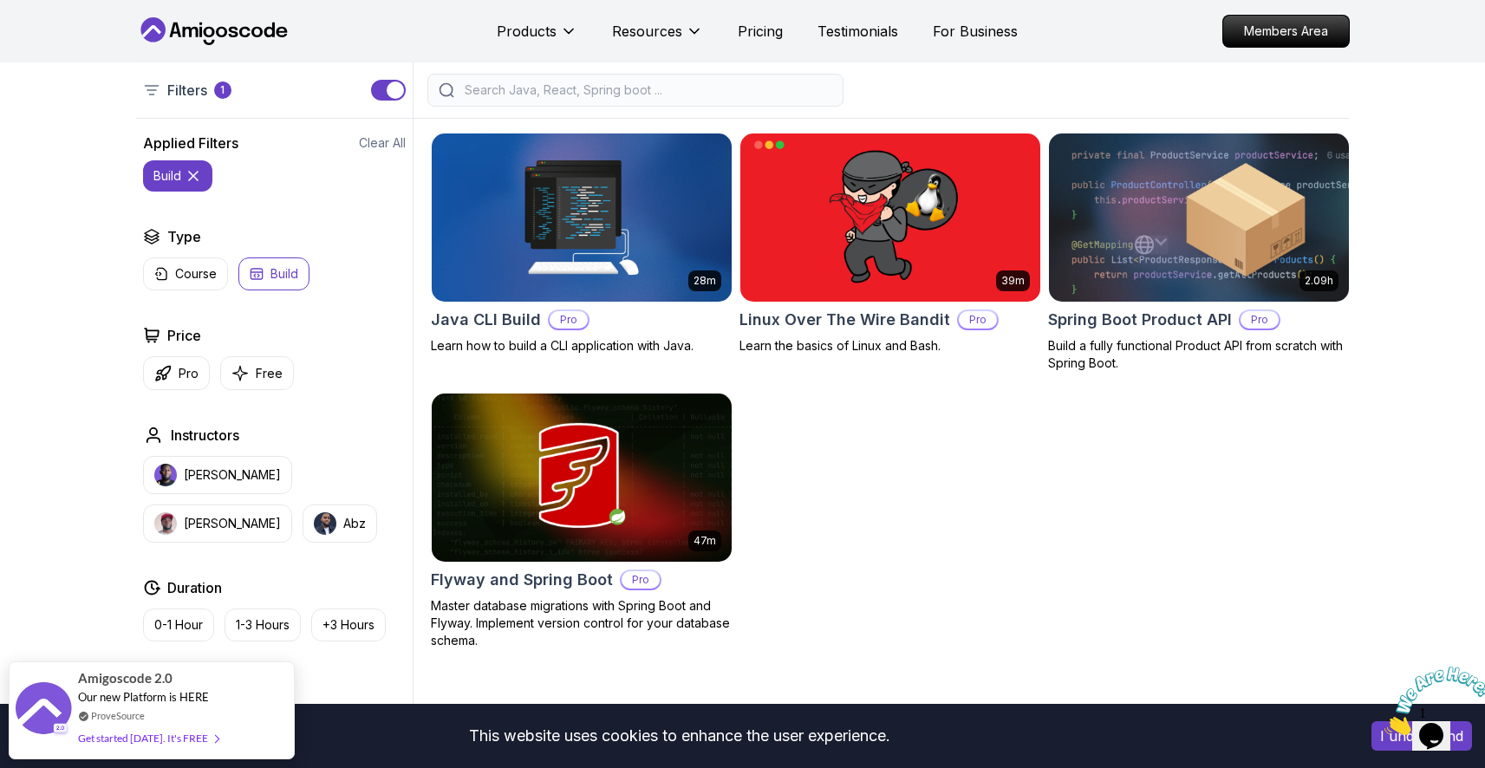
click at [196, 170] on icon at bounding box center [193, 175] width 17 height 17
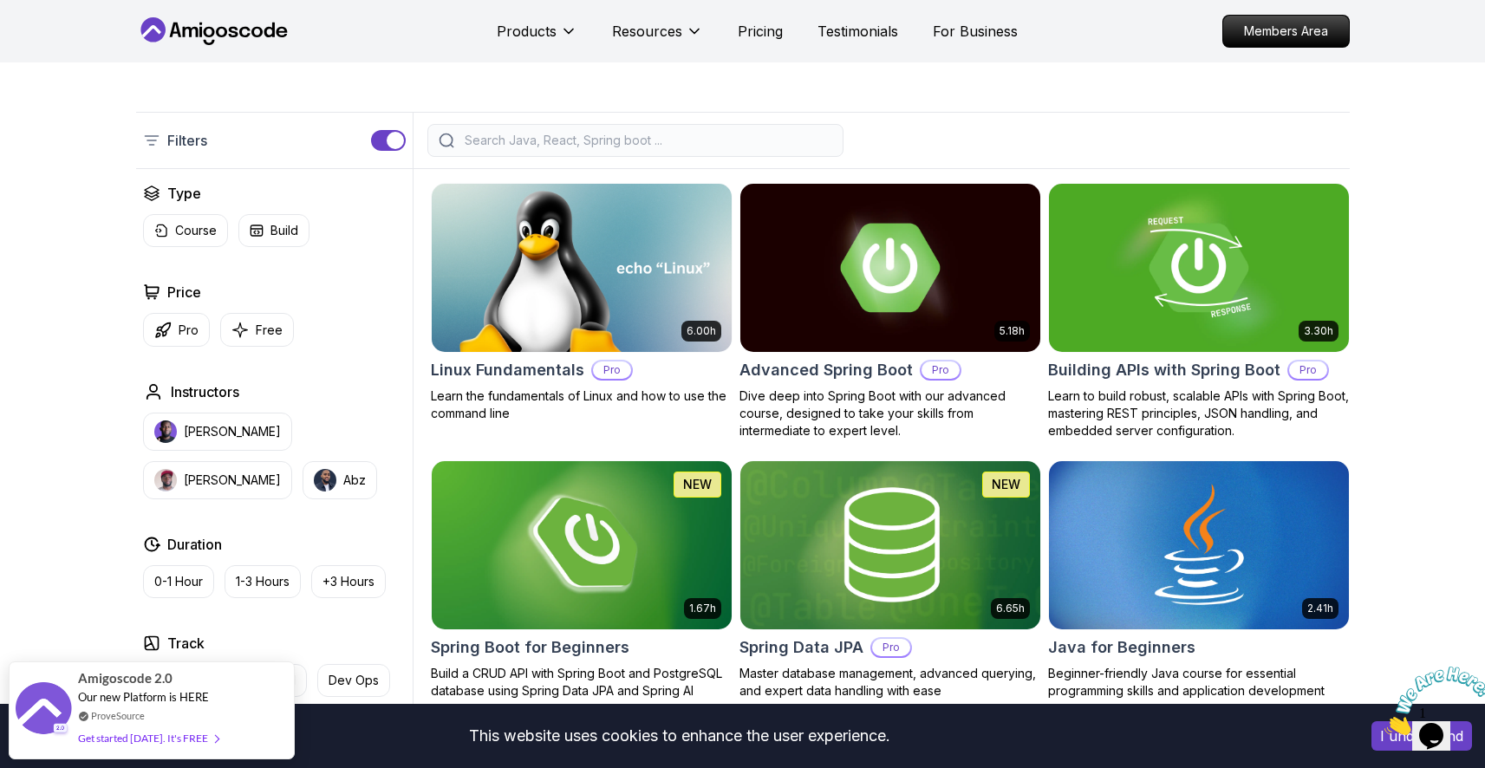
scroll to position [374, 0]
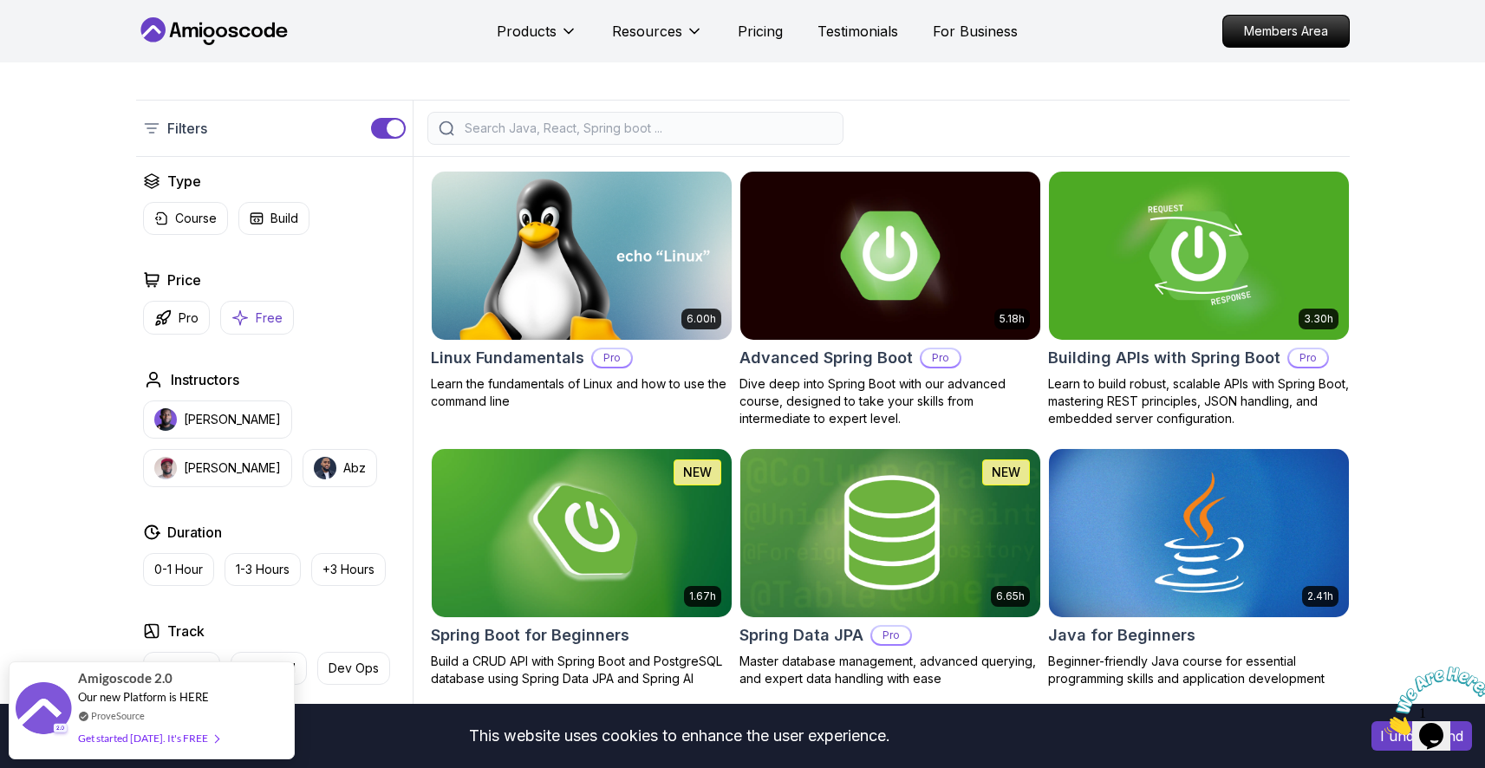
click at [256, 309] on p "Free" at bounding box center [269, 317] width 27 height 17
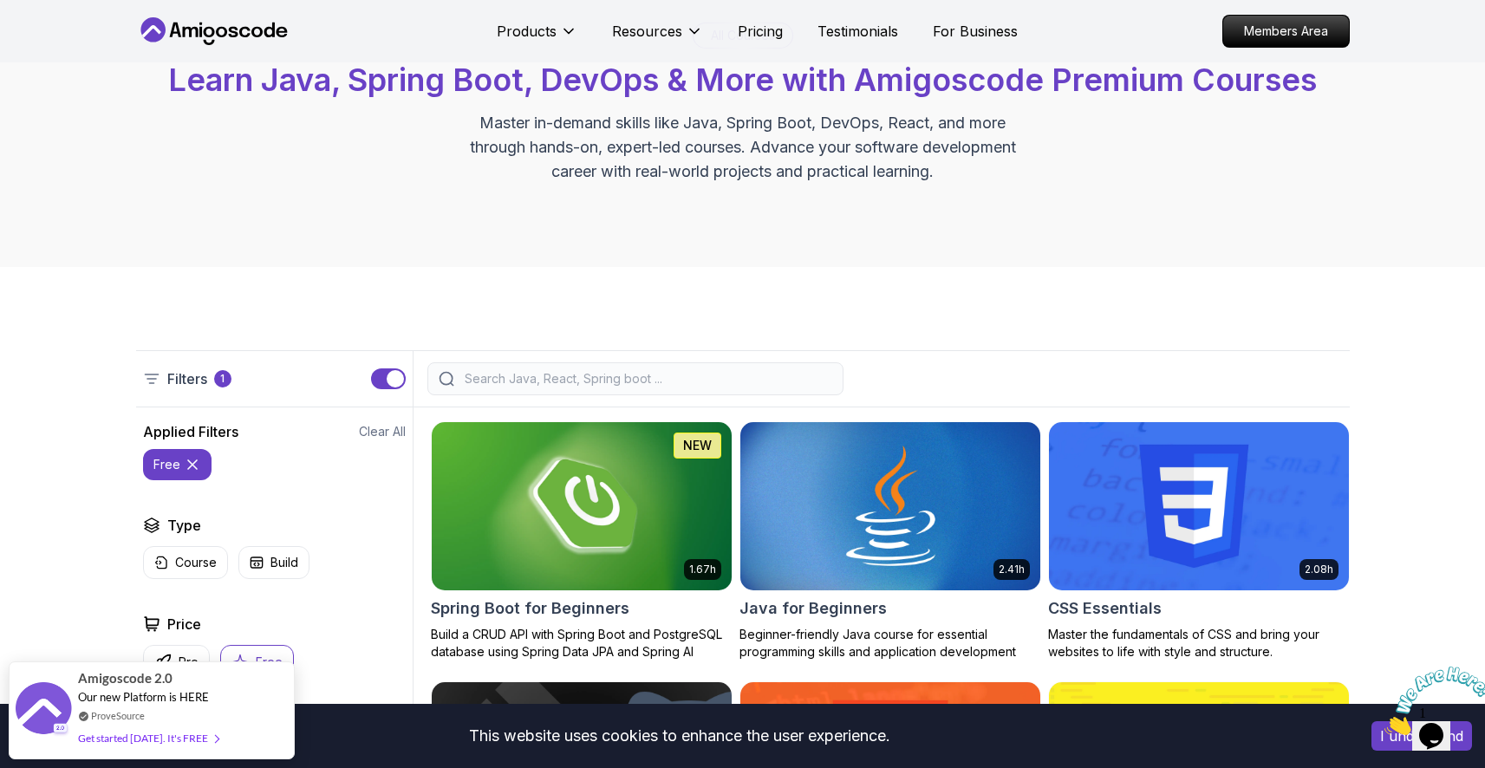
scroll to position [121, 0]
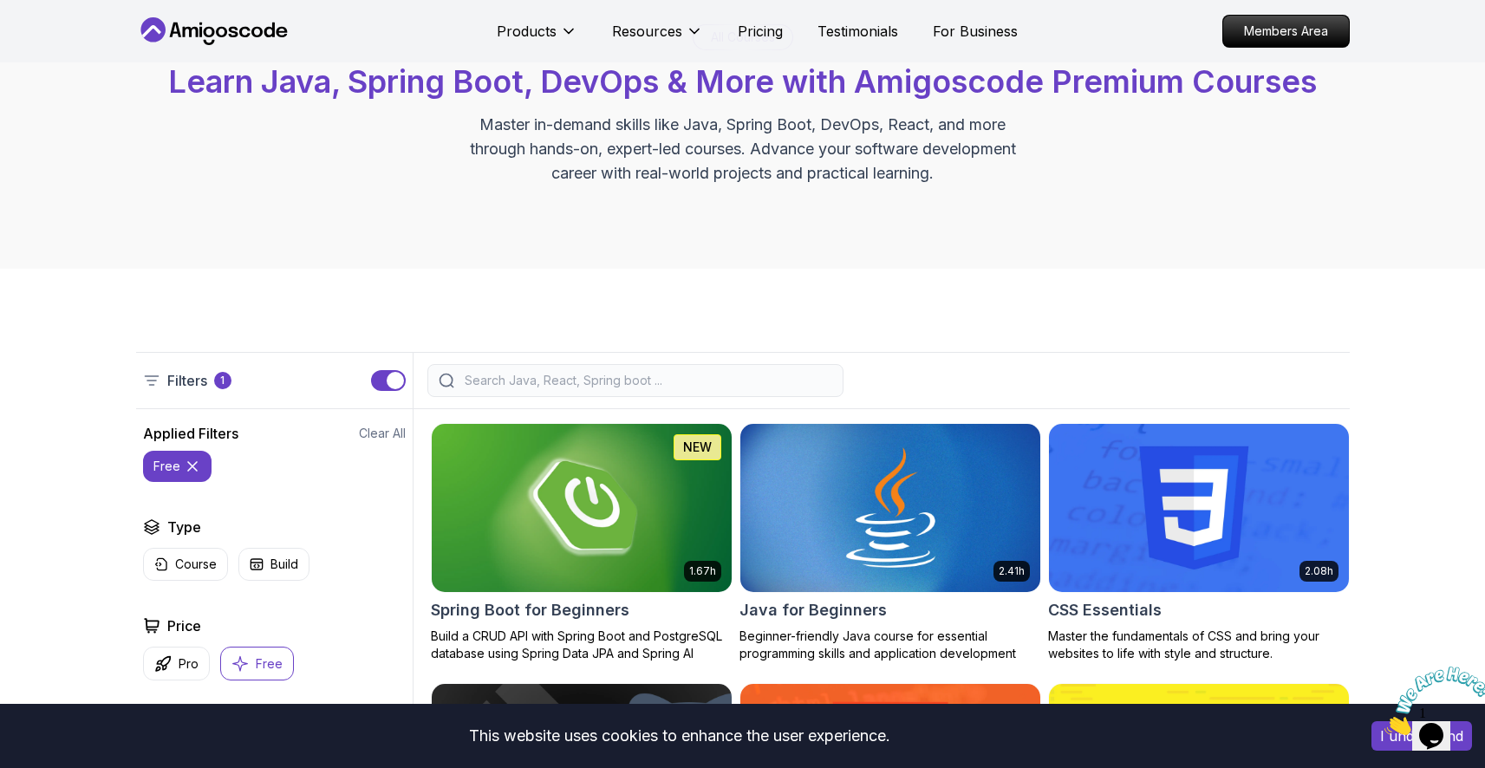
click at [178, 379] on p "Filters" at bounding box center [187, 380] width 40 height 21
click at [149, 381] on icon at bounding box center [151, 380] width 17 height 17
click at [224, 381] on p "1" at bounding box center [222, 381] width 4 height 14
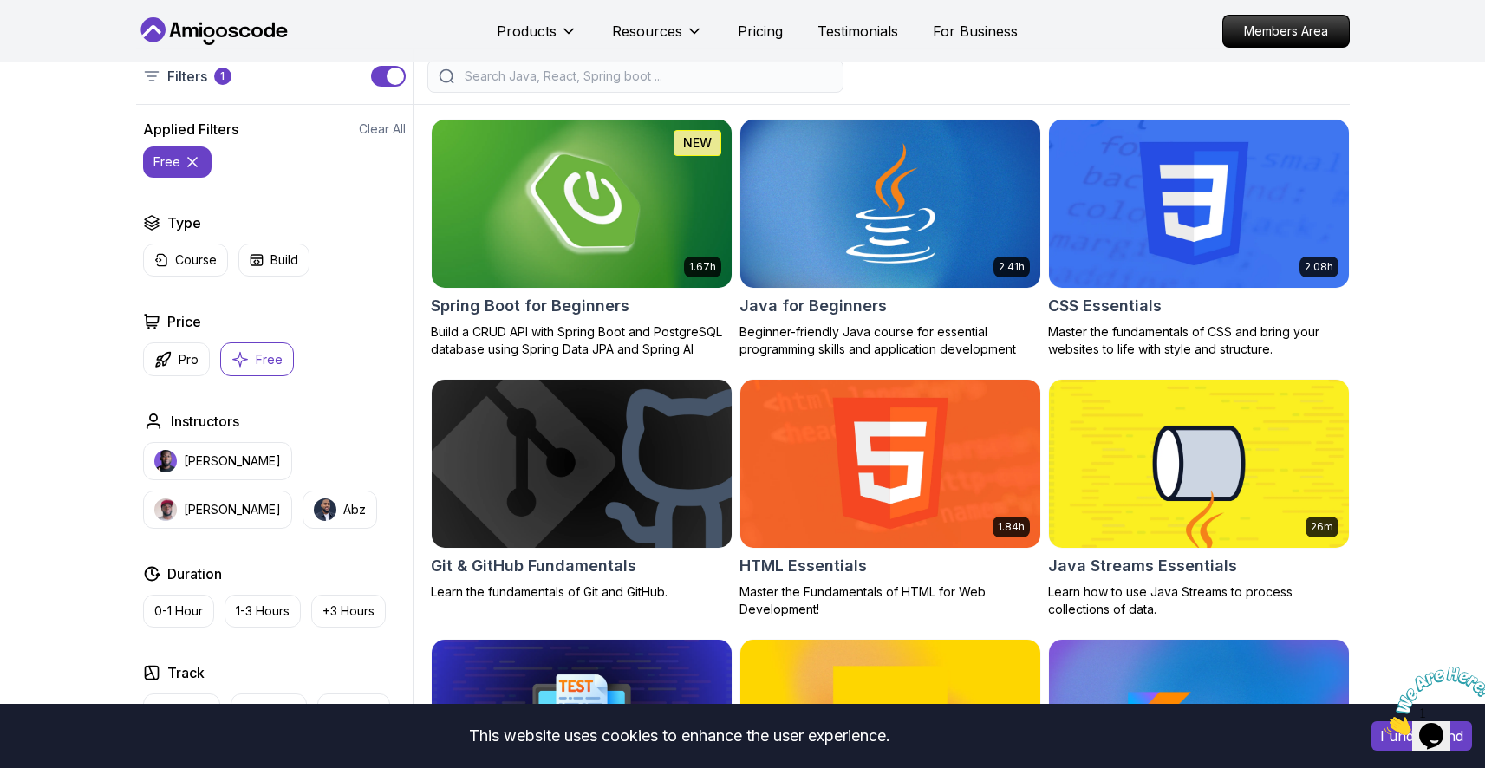
scroll to position [427, 0]
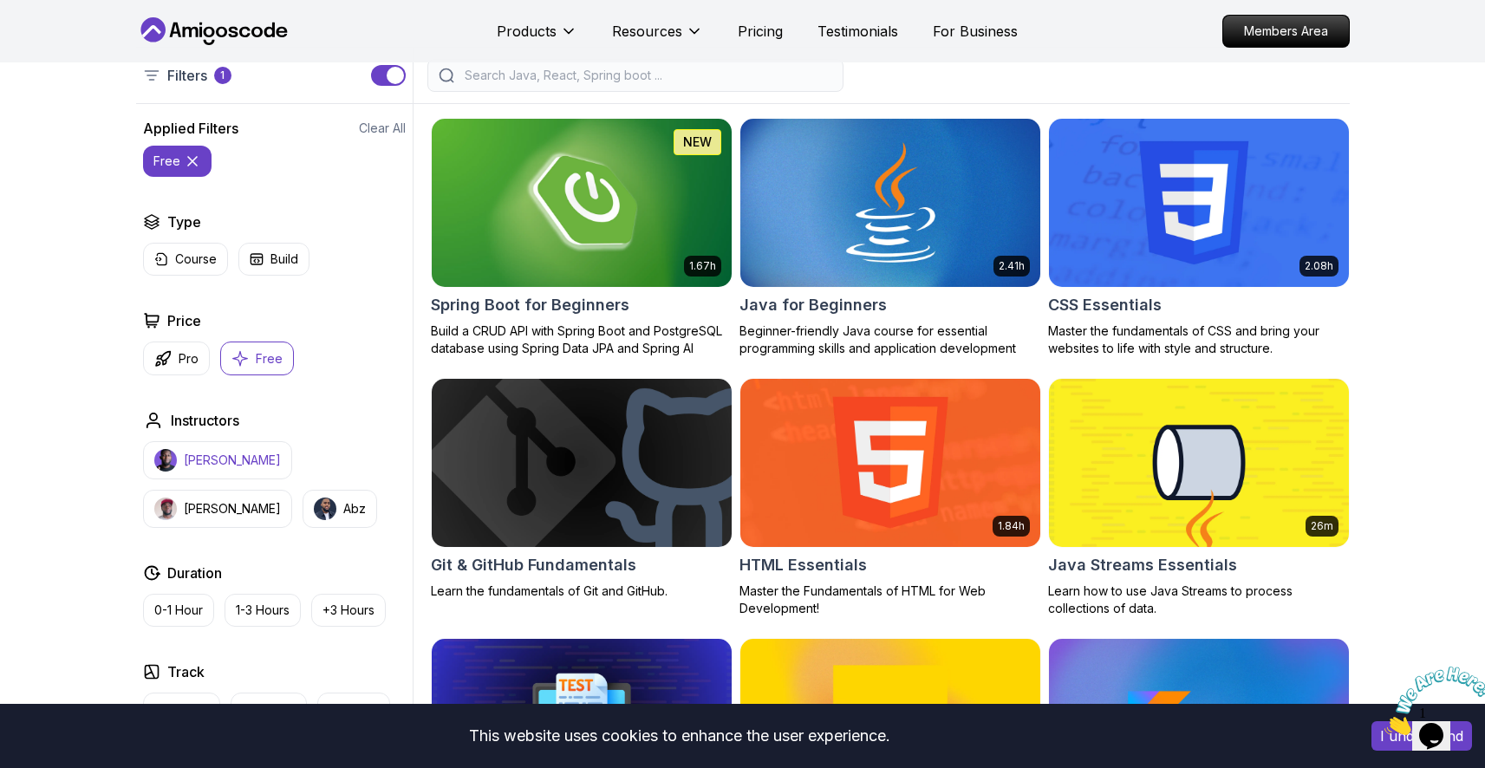
click at [231, 458] on p "[PERSON_NAME]" at bounding box center [232, 460] width 97 height 17
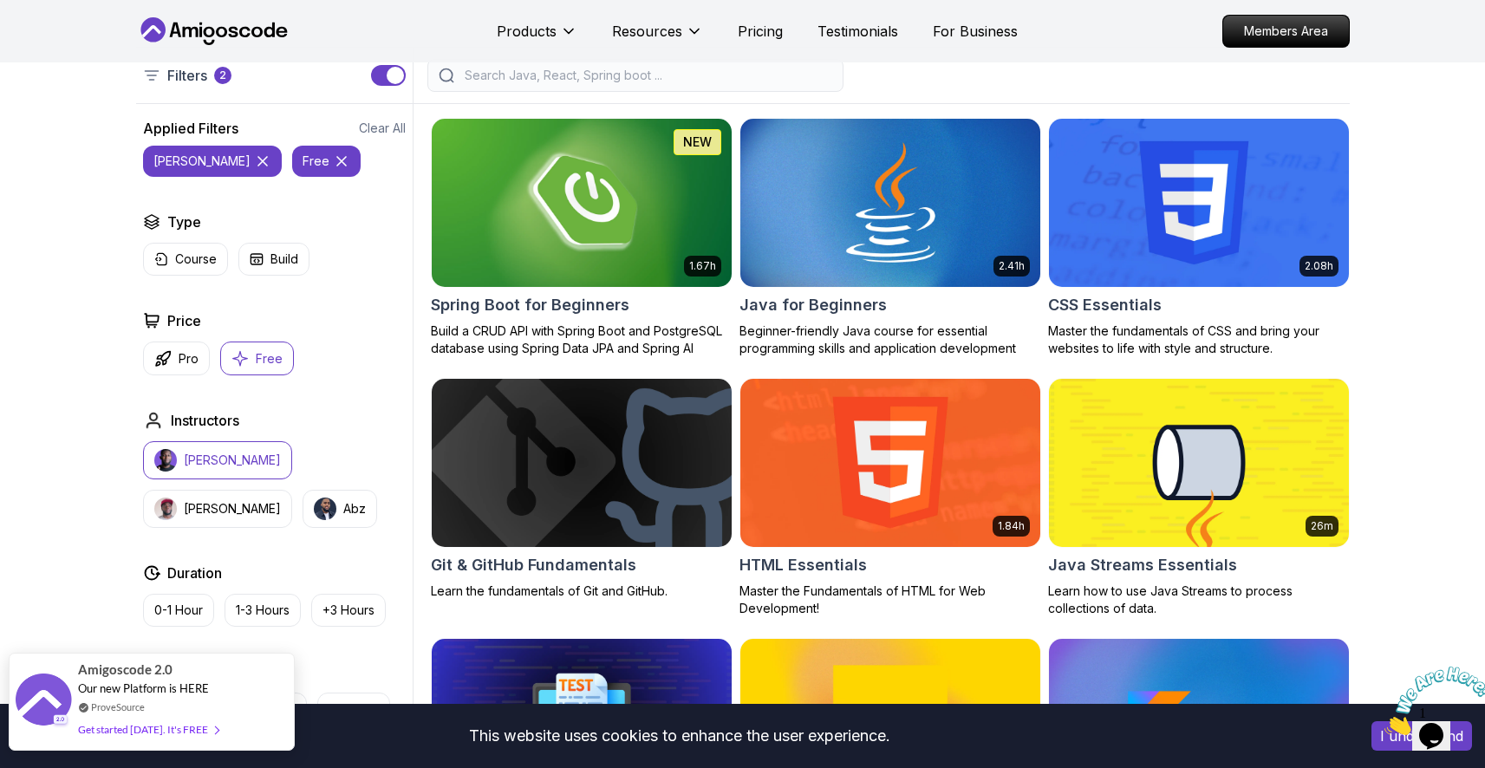
click at [176, 729] on div "Get started [DATE]. It's FREE" at bounding box center [148, 730] width 140 height 20
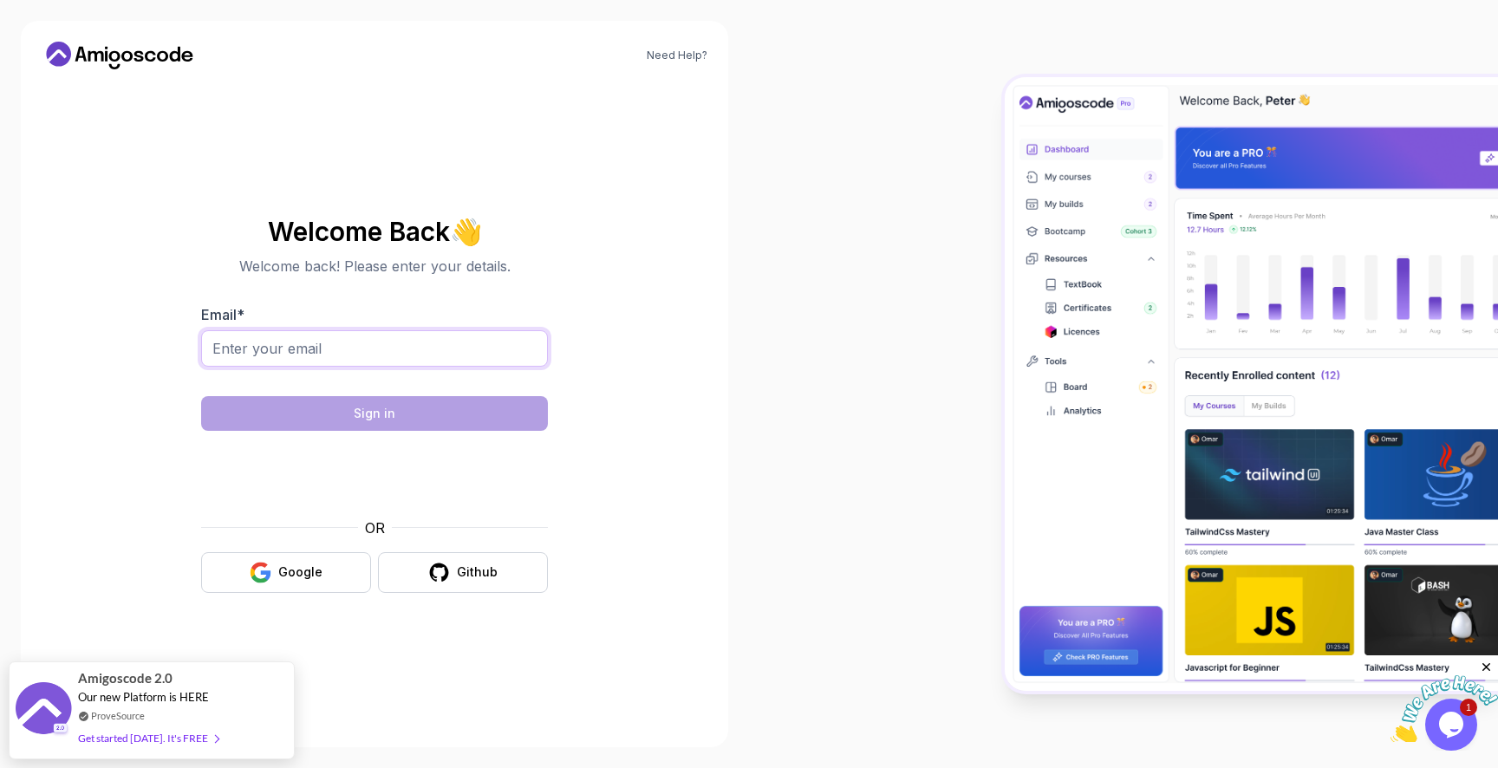
click at [377, 359] on input "Email *" at bounding box center [374, 348] width 347 height 36
type input "momdad0816@gmail.com"
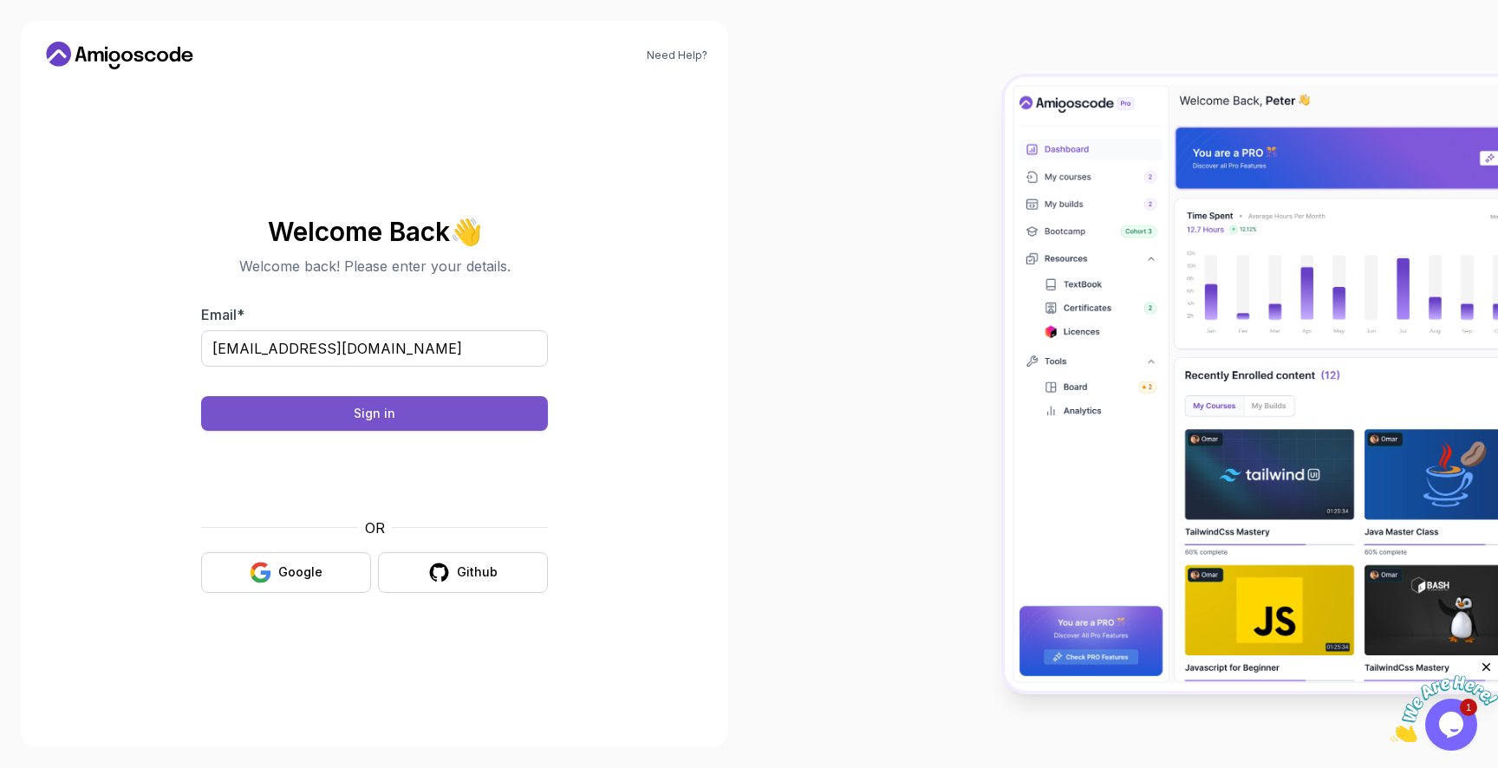
click at [427, 407] on button "Sign in" at bounding box center [374, 413] width 347 height 35
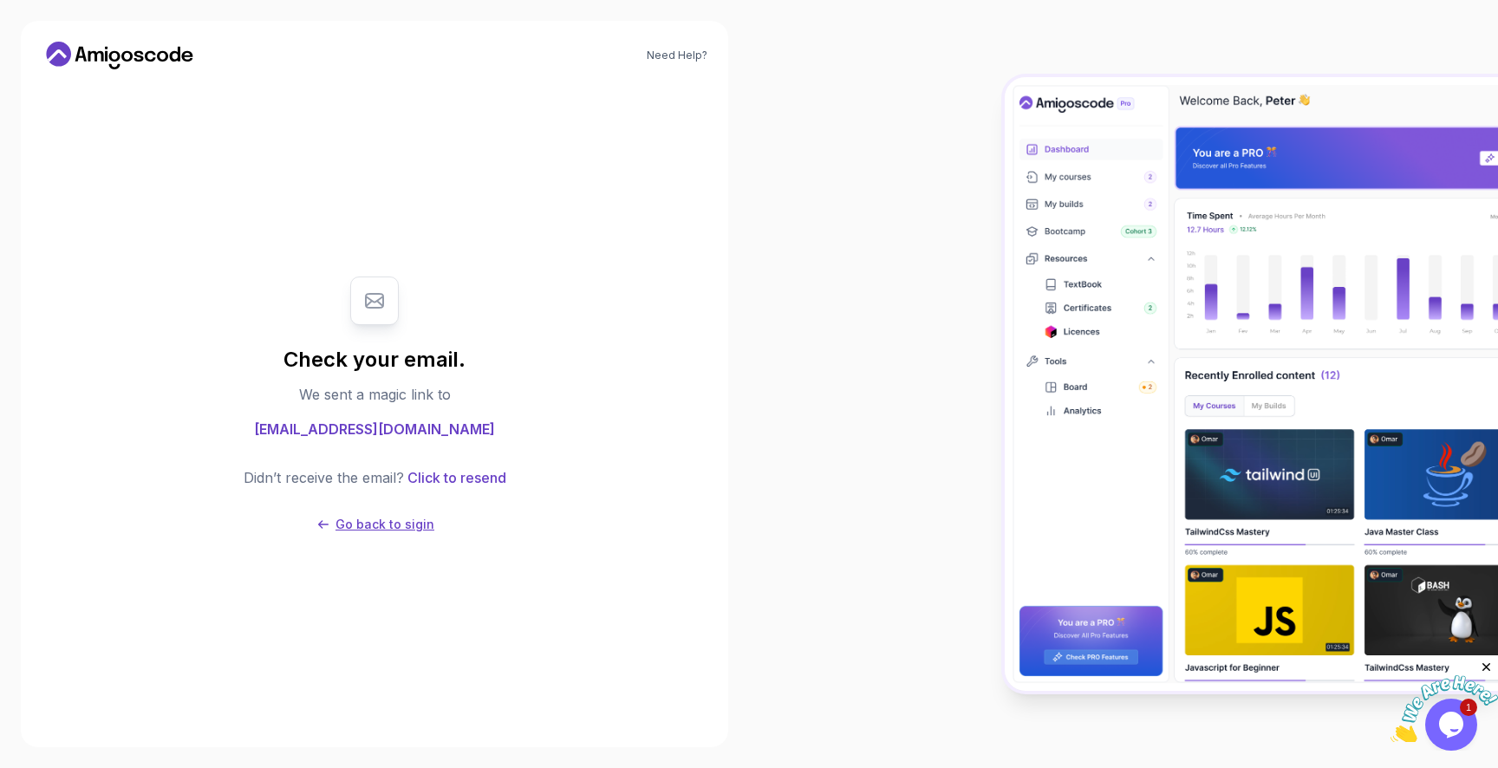
click at [377, 525] on p "Go back to sigin" at bounding box center [384, 524] width 99 height 17
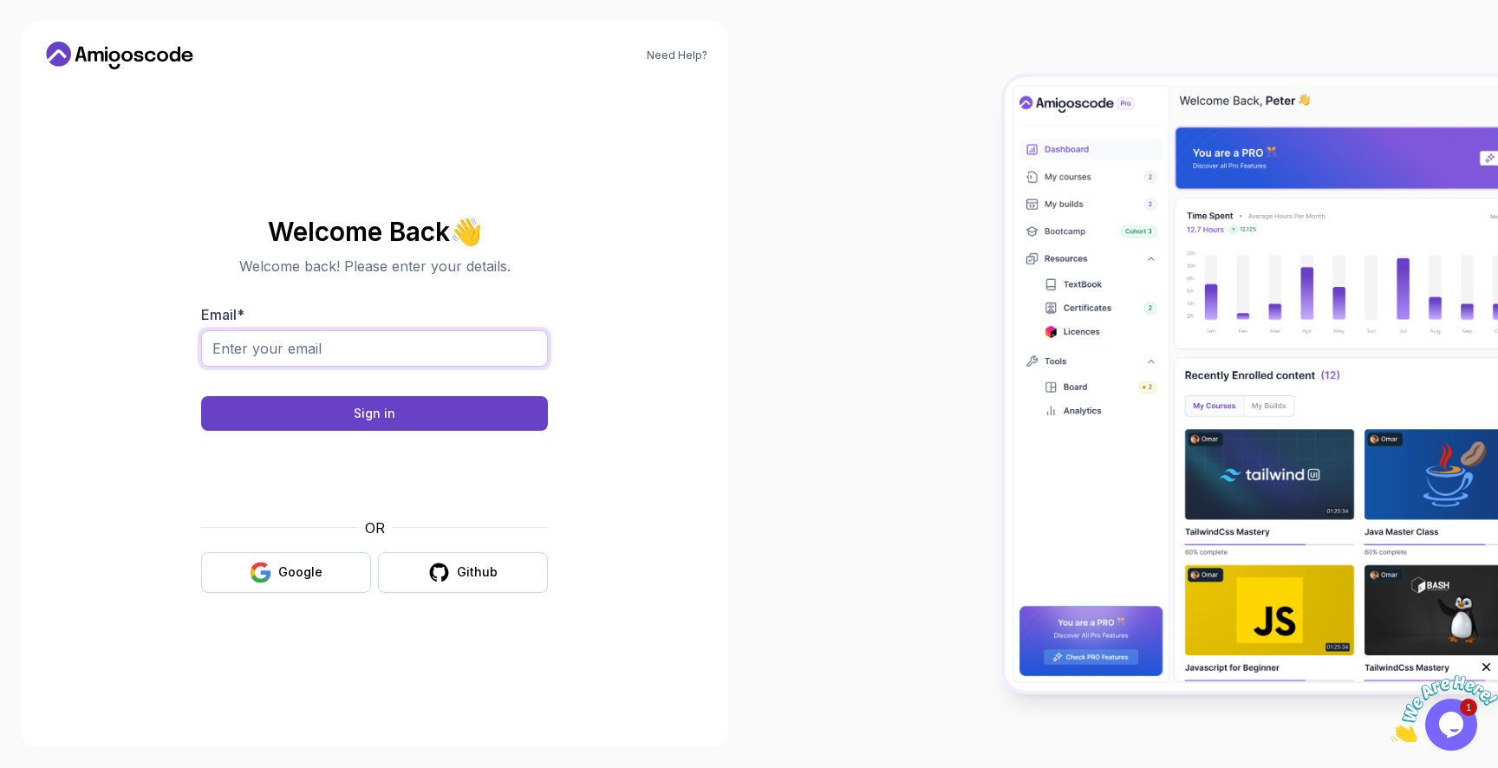
click at [339, 355] on input "Email *" at bounding box center [374, 348] width 347 height 36
type input "momdad0816@gmail.com"
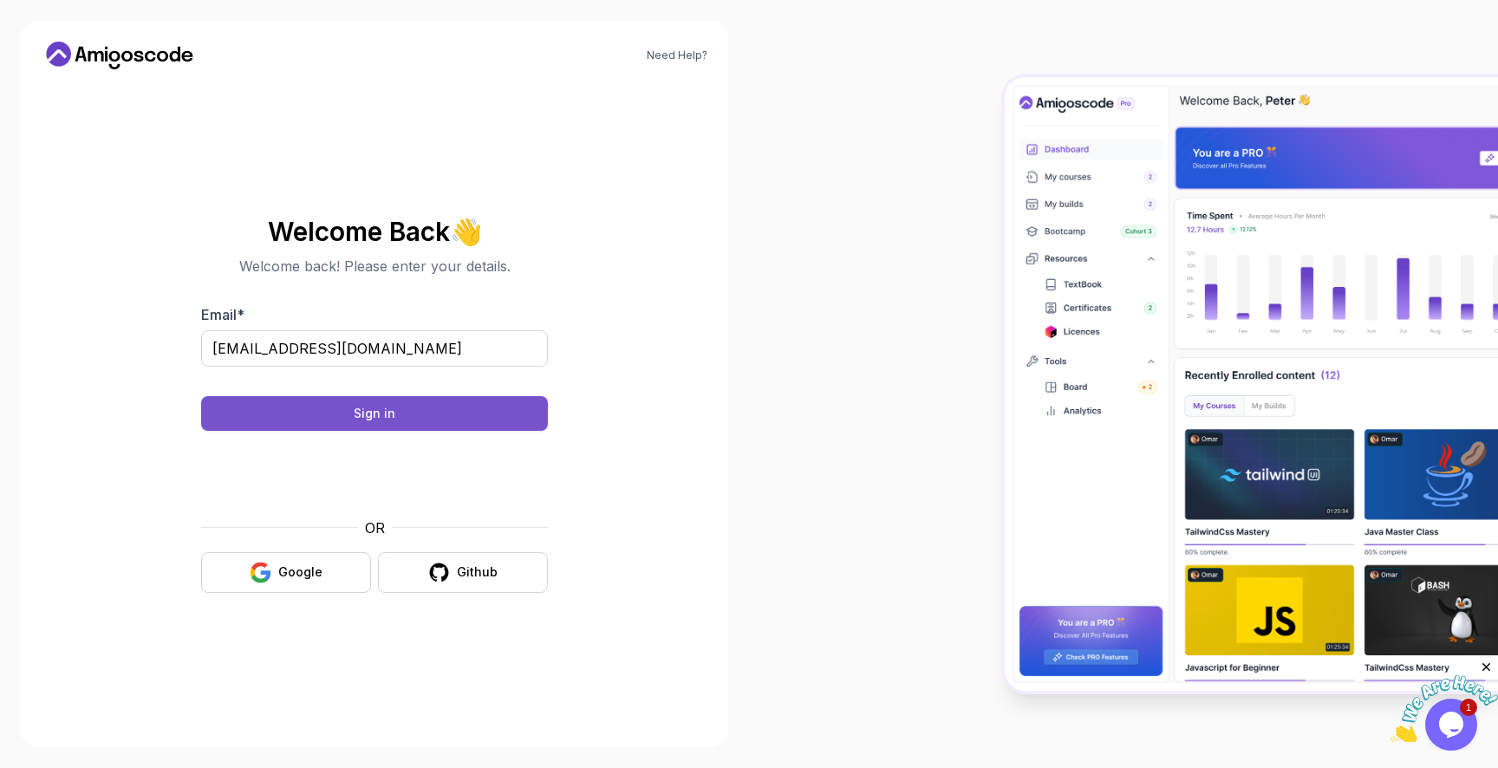
click at [386, 407] on div "Sign in" at bounding box center [375, 413] width 42 height 17
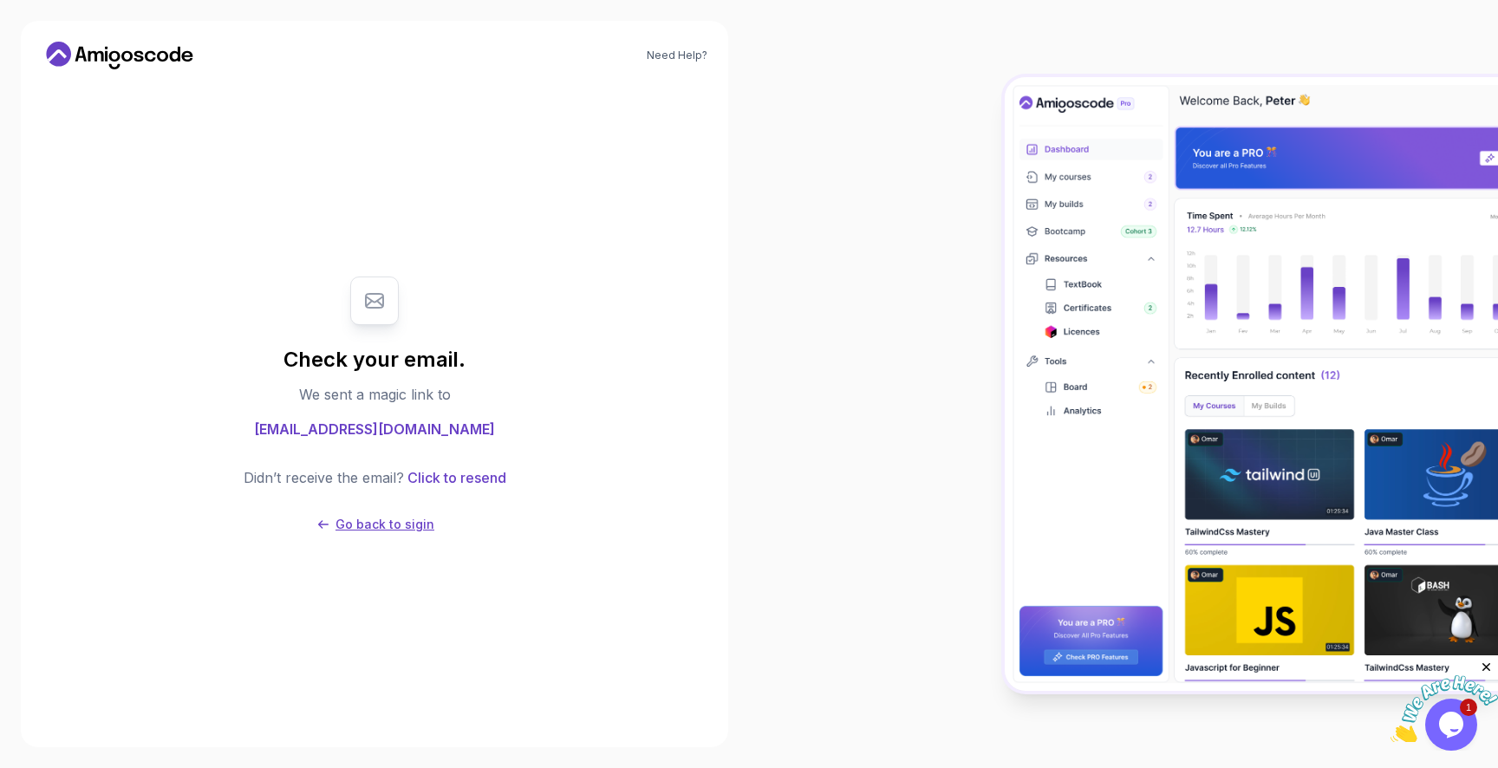
click at [374, 528] on p "Go back to sigin" at bounding box center [384, 524] width 99 height 17
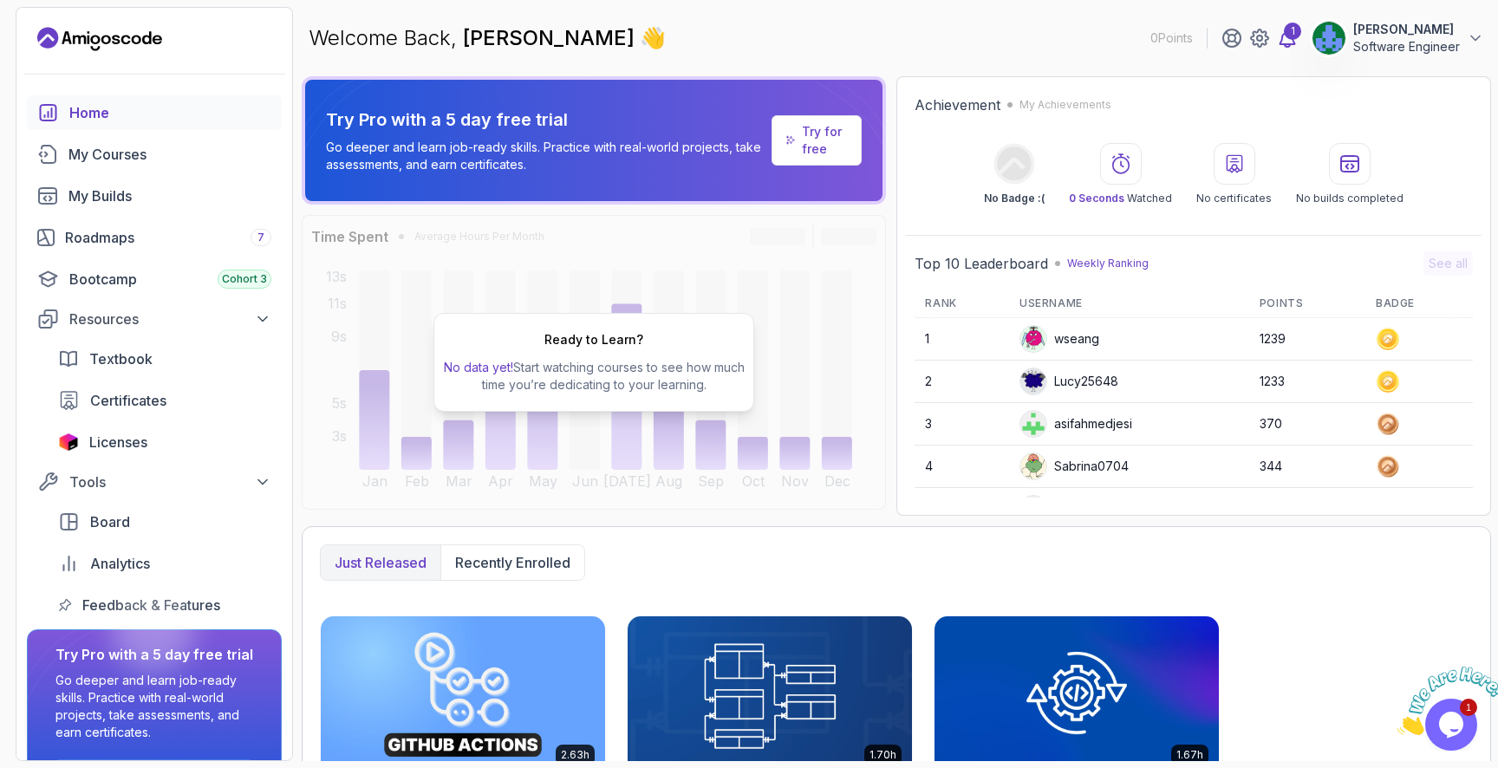
click at [1285, 42] on icon at bounding box center [1287, 38] width 21 height 21
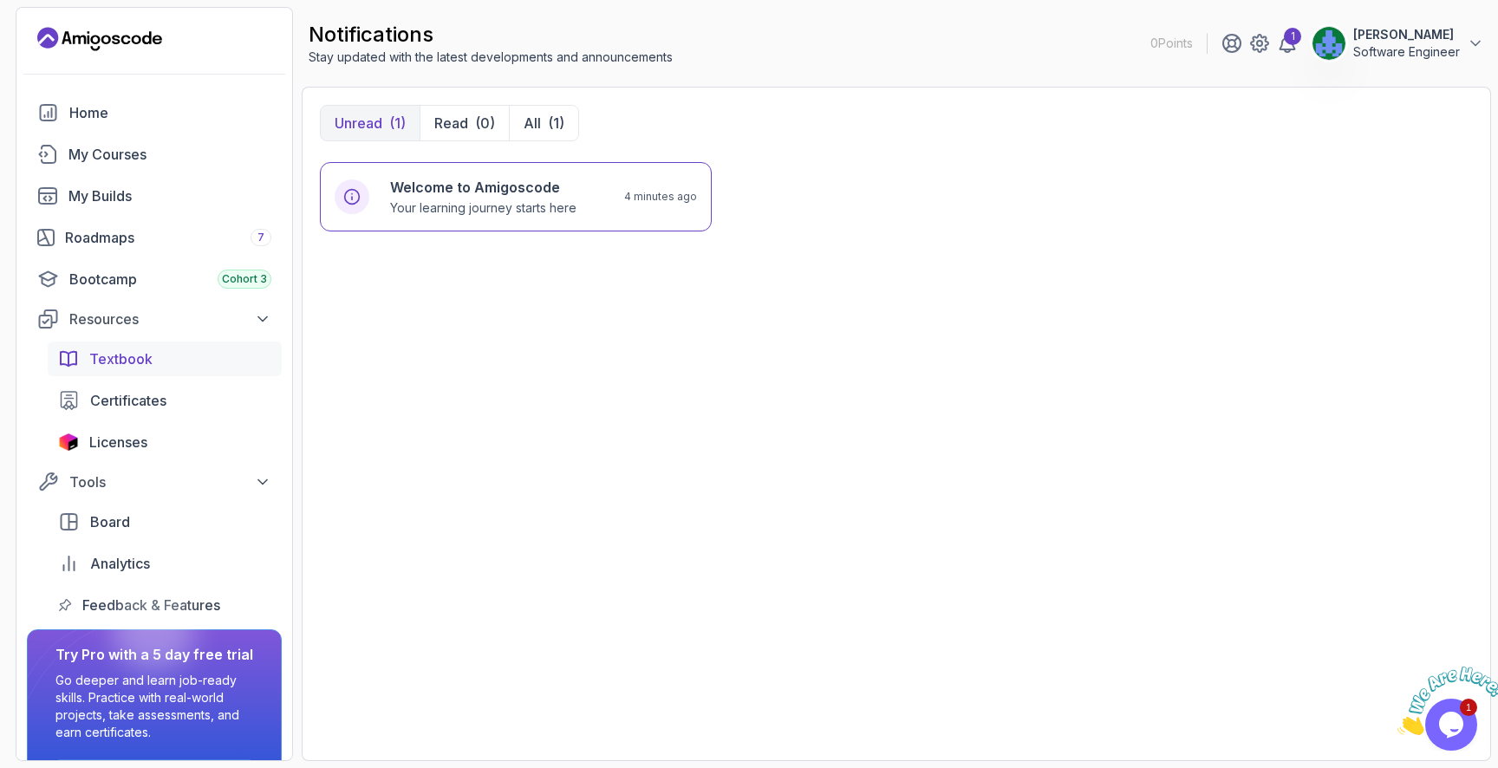
click at [143, 370] on link "Textbook" at bounding box center [165, 359] width 234 height 35
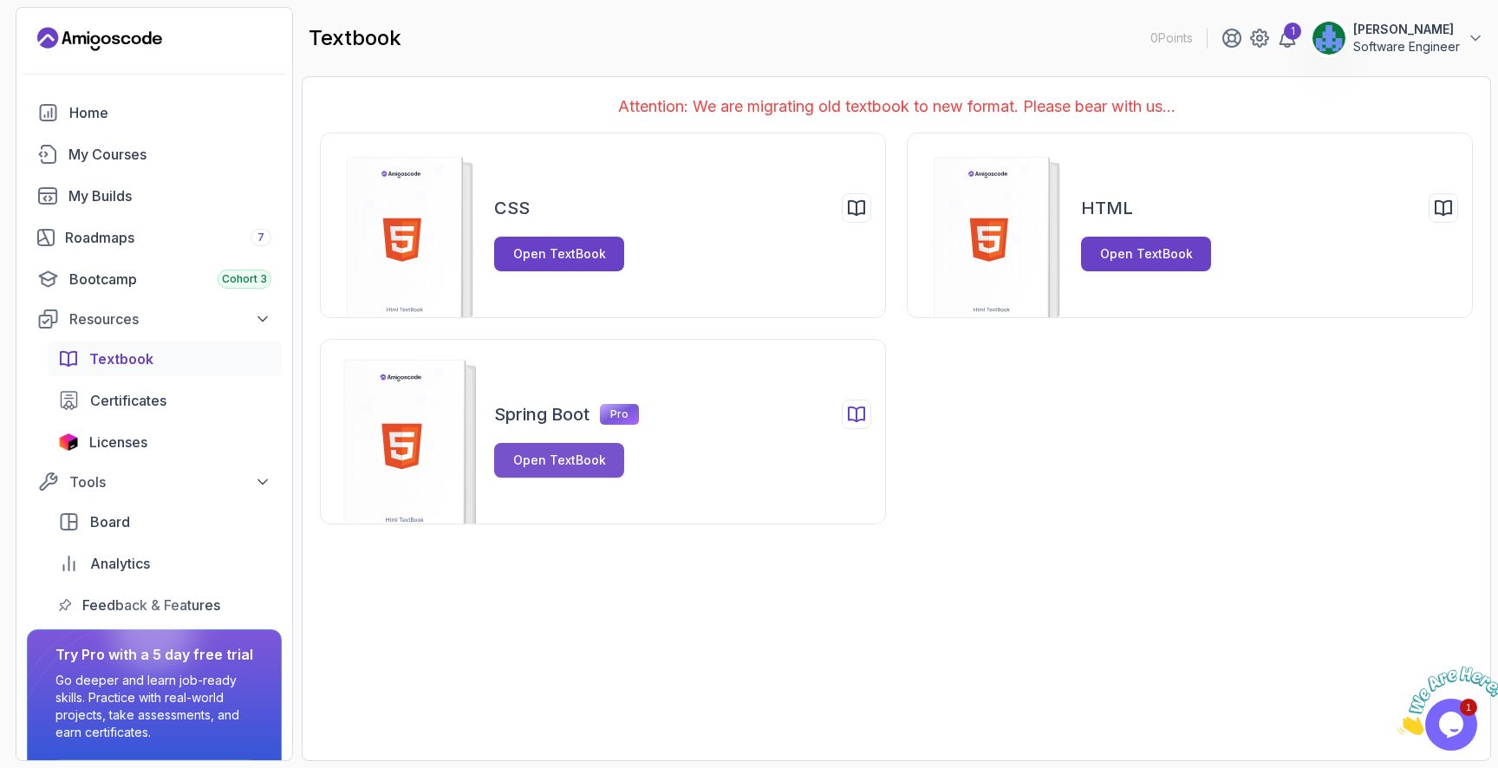
click at [560, 453] on div "Open TextBook" at bounding box center [559, 460] width 93 height 17
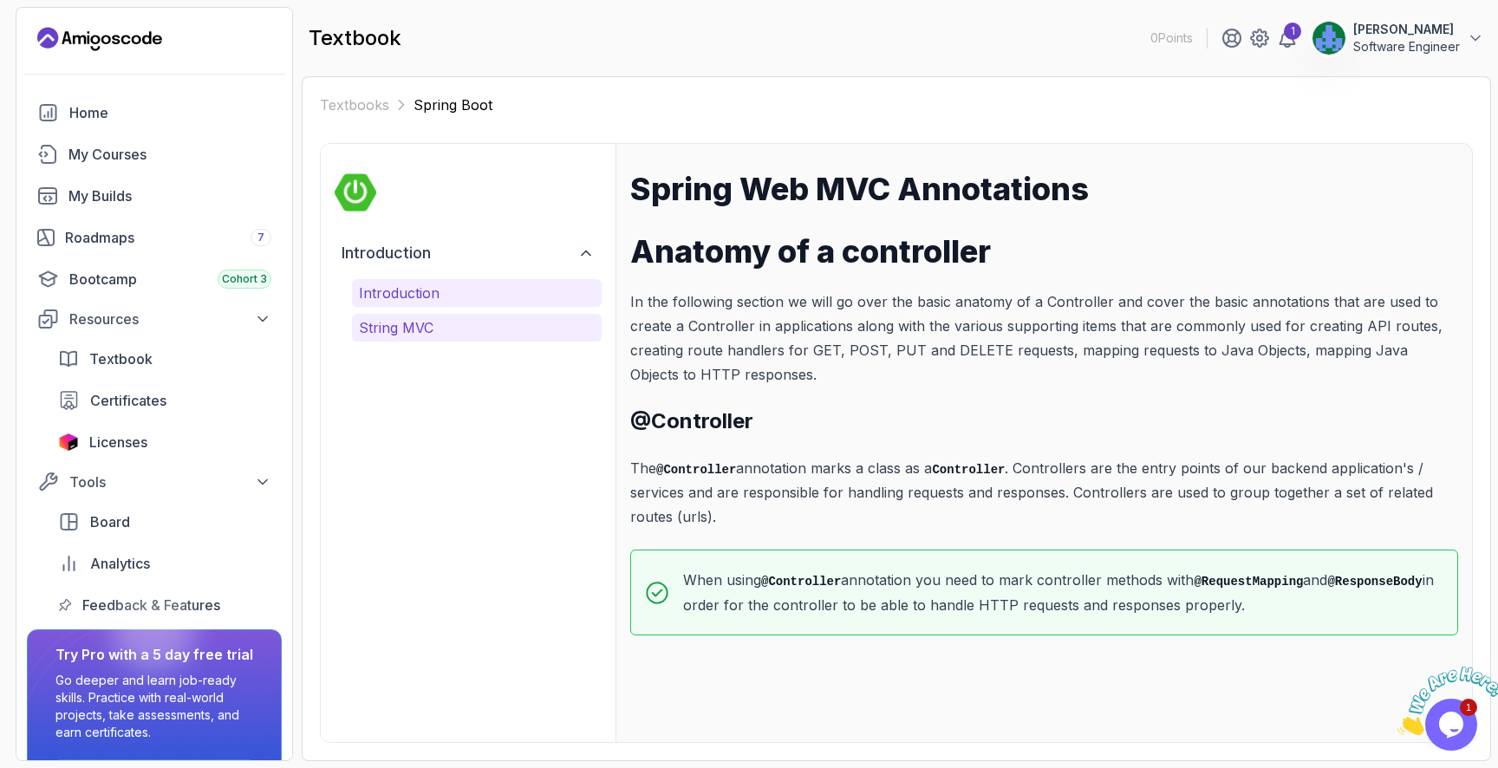
click at [395, 325] on p "String MVC" at bounding box center [477, 327] width 236 height 21
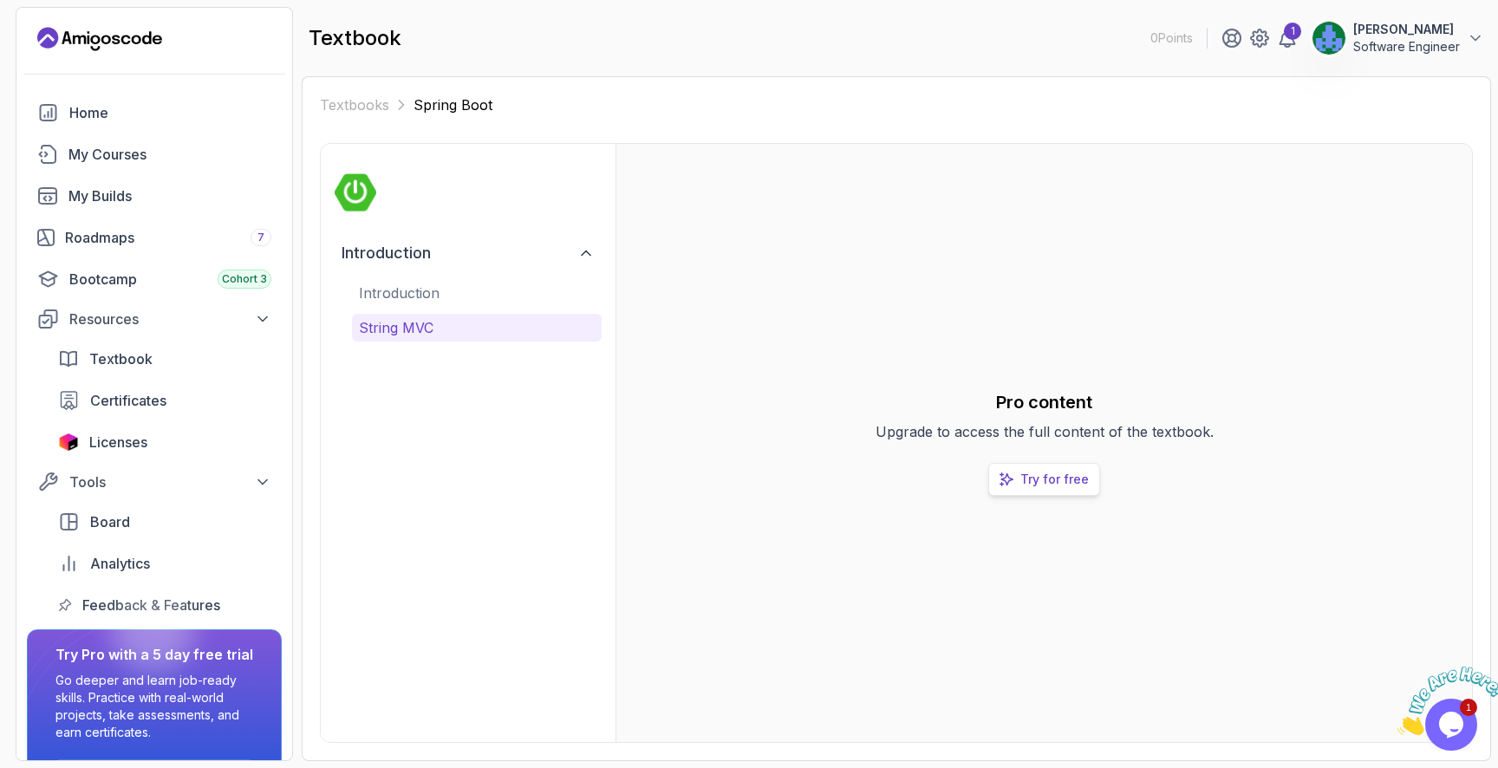
click at [1057, 480] on p "Try for free" at bounding box center [1054, 479] width 68 height 17
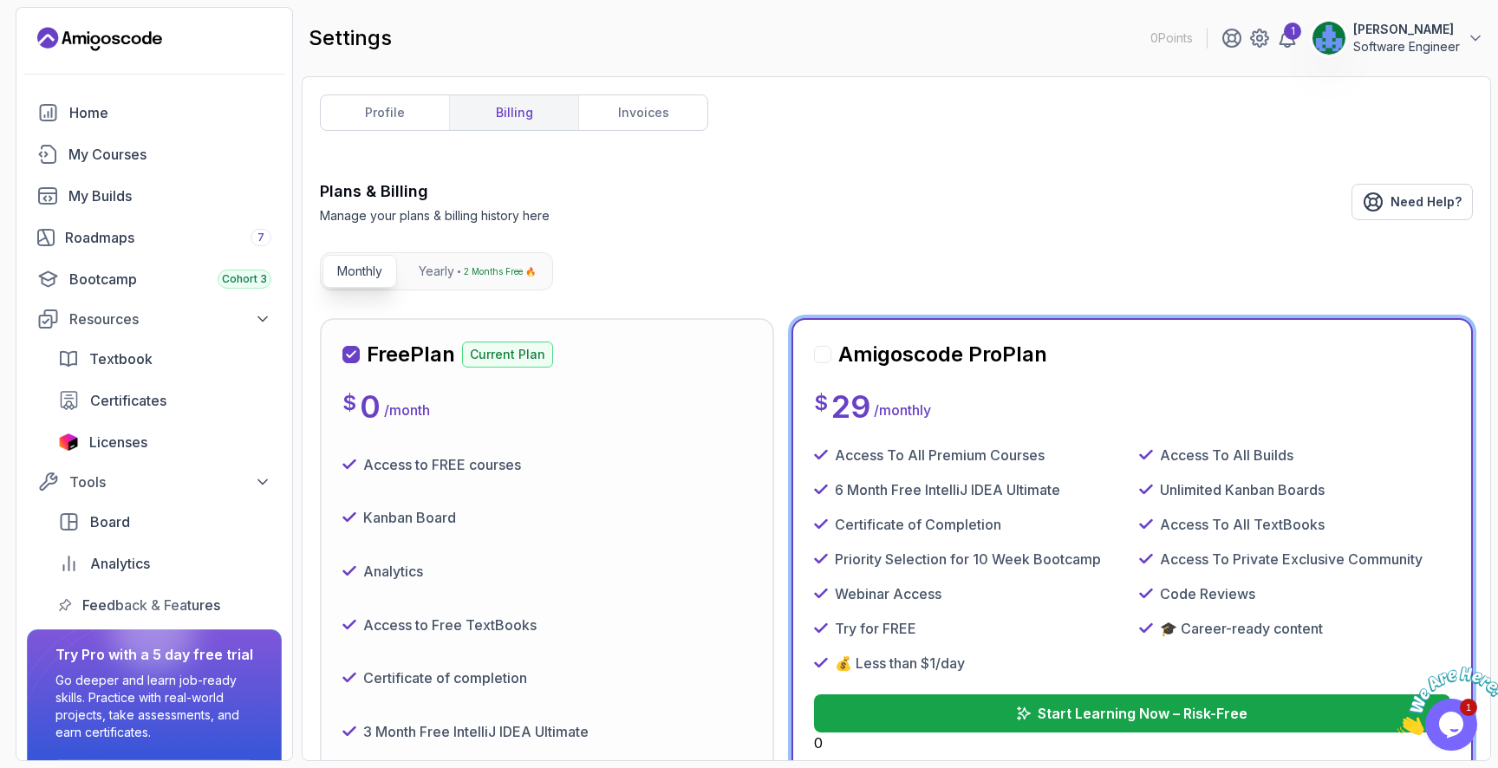
click at [596, 528] on div "Kanban Board" at bounding box center [546, 518] width 409 height 40
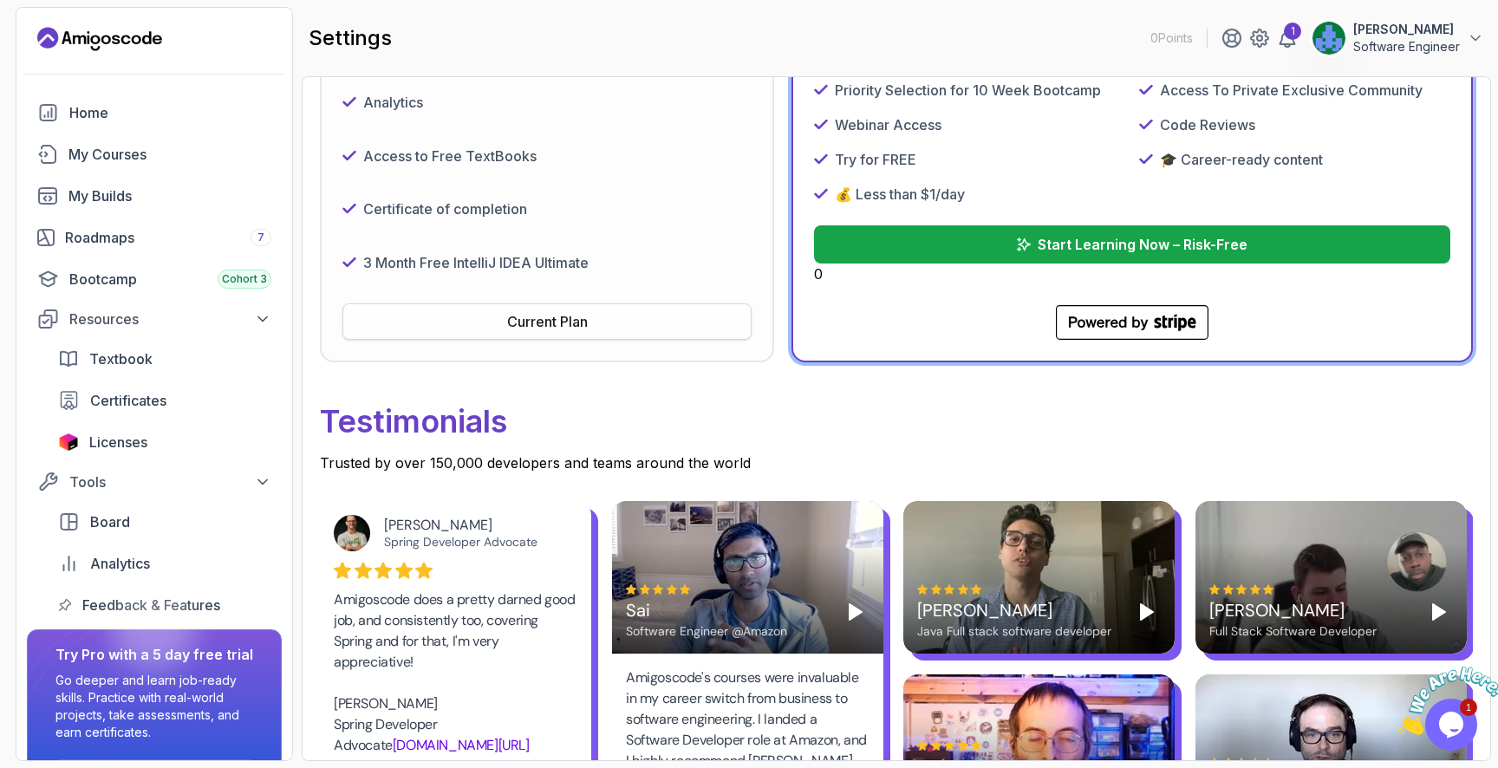
scroll to position [460, 0]
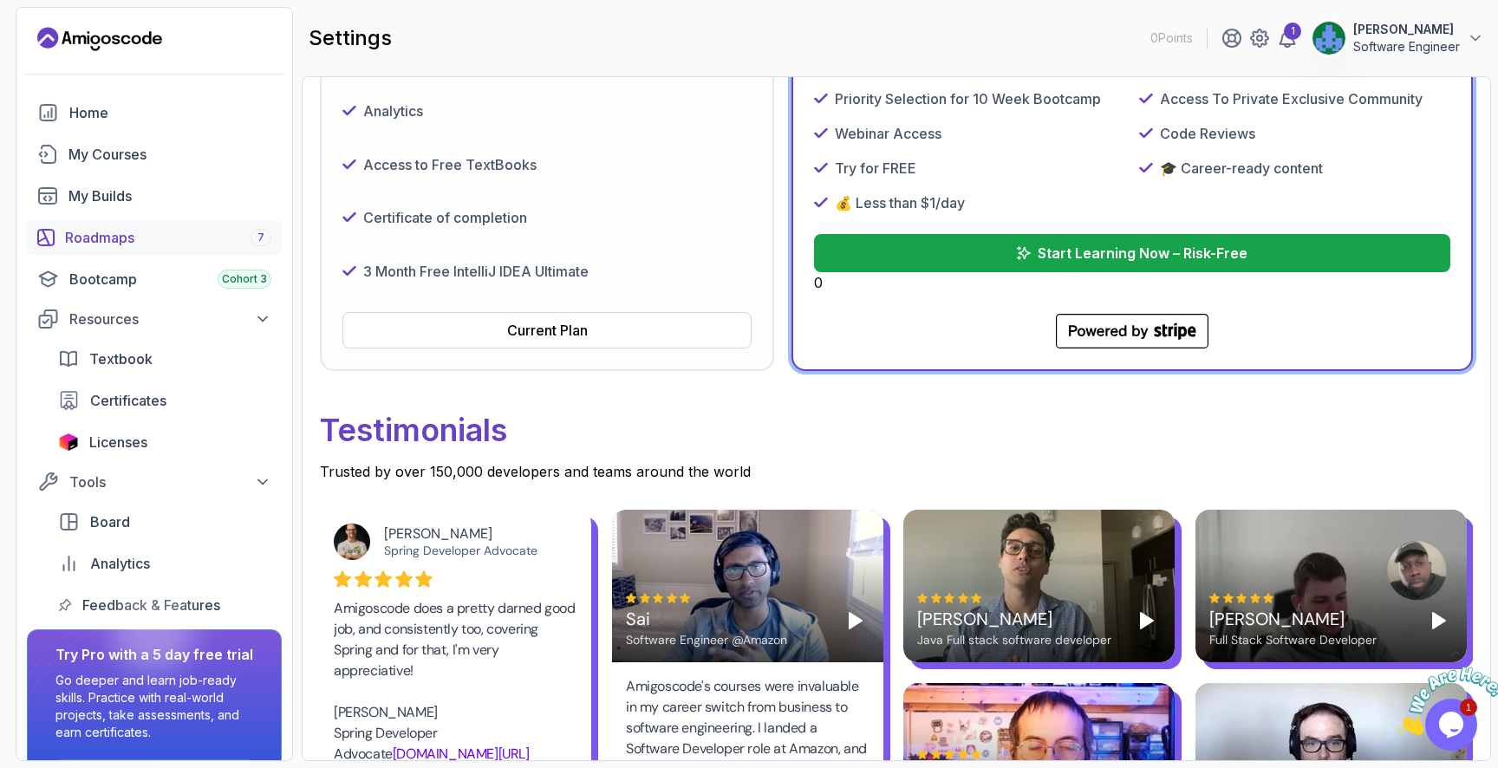
click at [157, 241] on div "Roadmaps 7" at bounding box center [168, 237] width 206 height 21
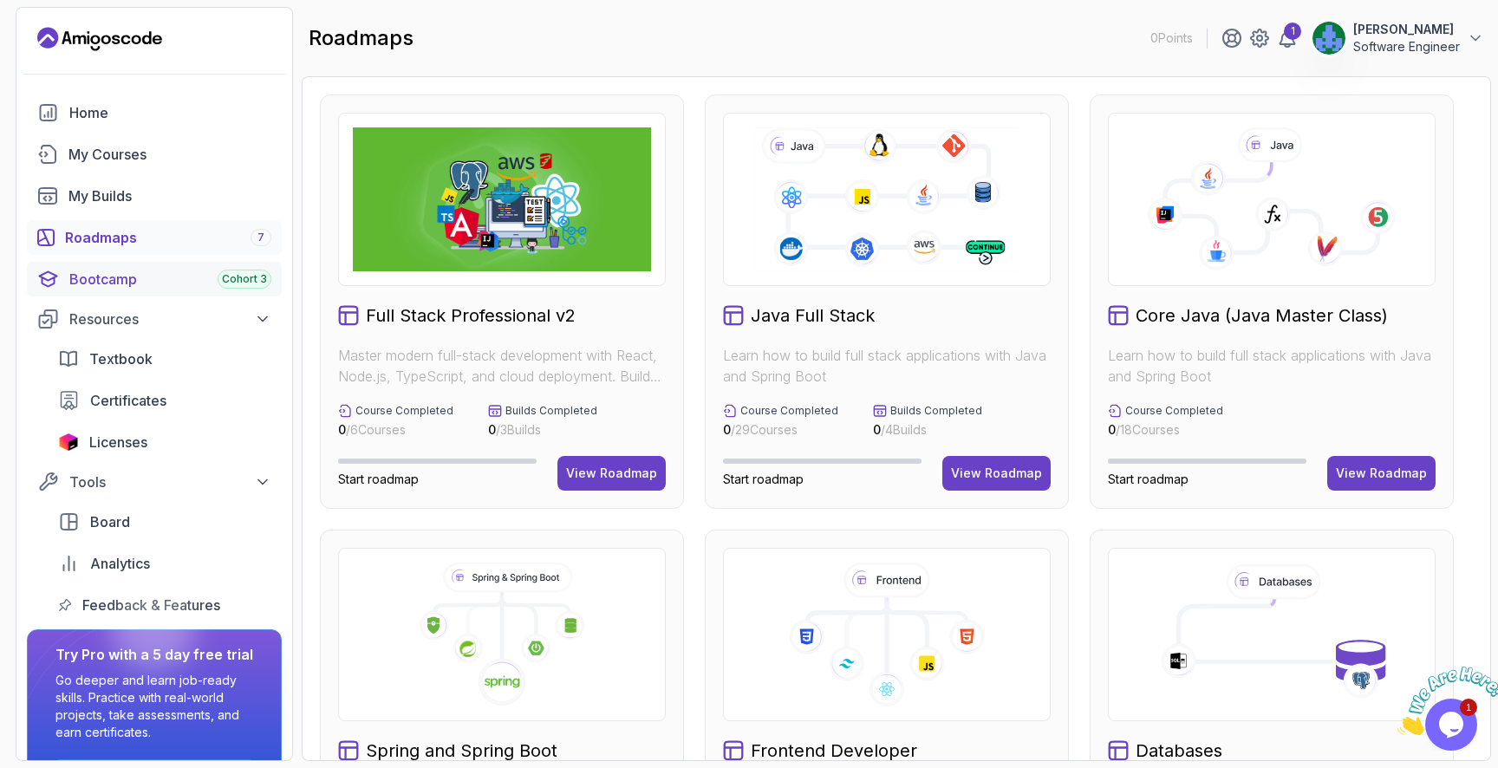
click at [148, 274] on div "Bootcamp Cohort 3" at bounding box center [170, 279] width 202 height 21
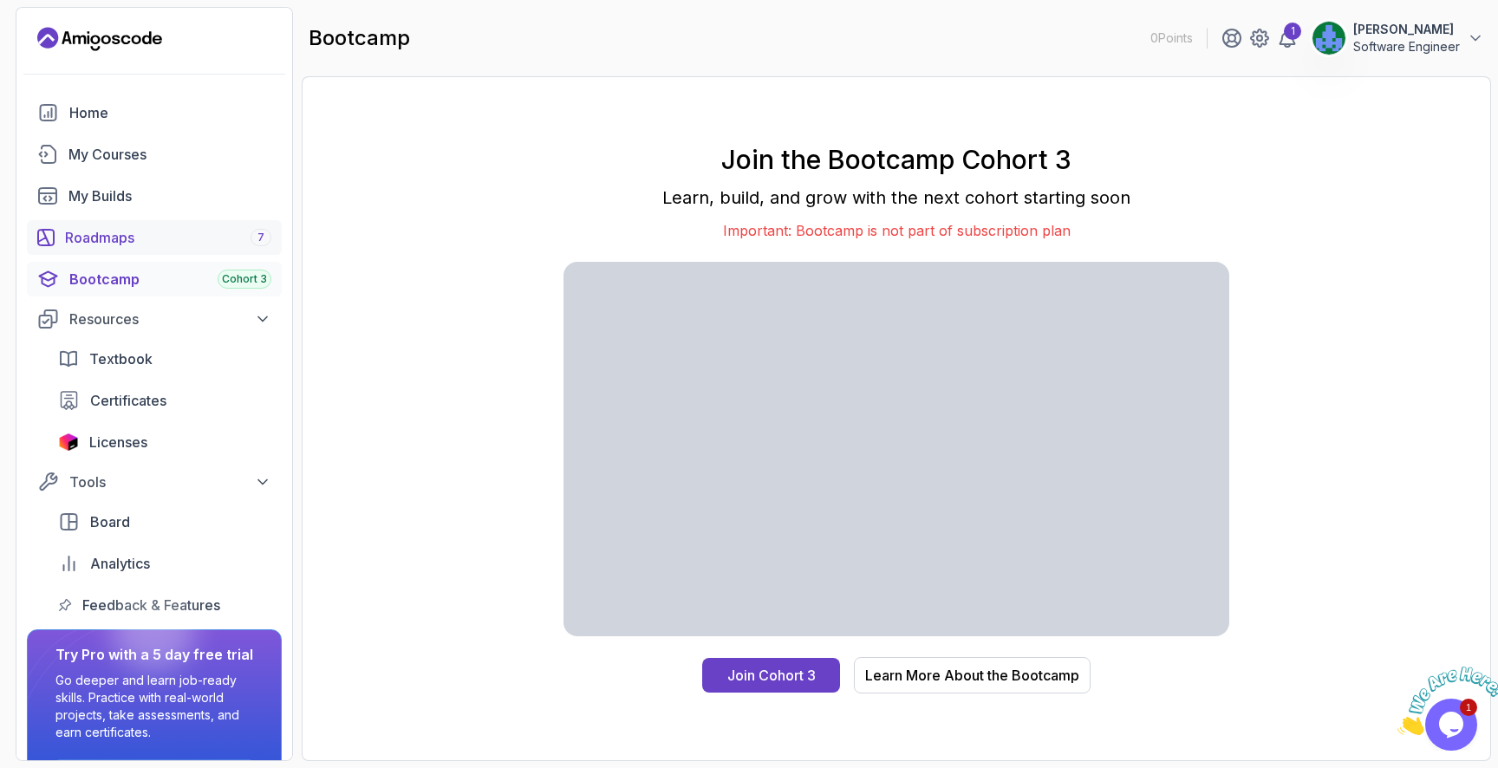
click at [140, 241] on div "Roadmaps 7" at bounding box center [168, 237] width 206 height 21
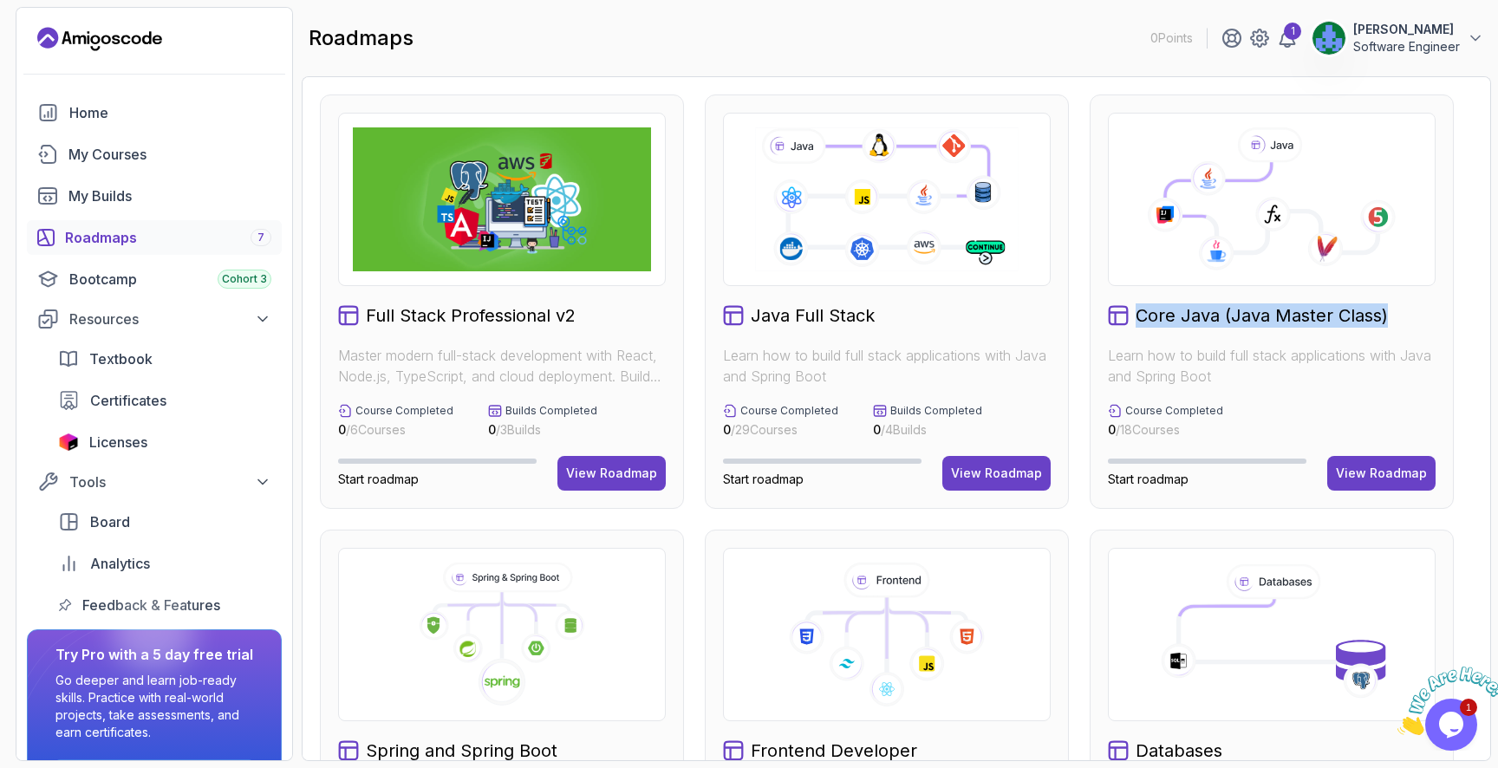
drag, startPoint x: 1140, startPoint y: 314, endPoint x: 1396, endPoint y: 313, distance: 255.7
click at [1396, 313] on div "Core Java (Java Master Class)" at bounding box center [1272, 315] width 328 height 24
click at [1384, 318] on h2 "Core Java (Java Master Class)" at bounding box center [1262, 315] width 252 height 24
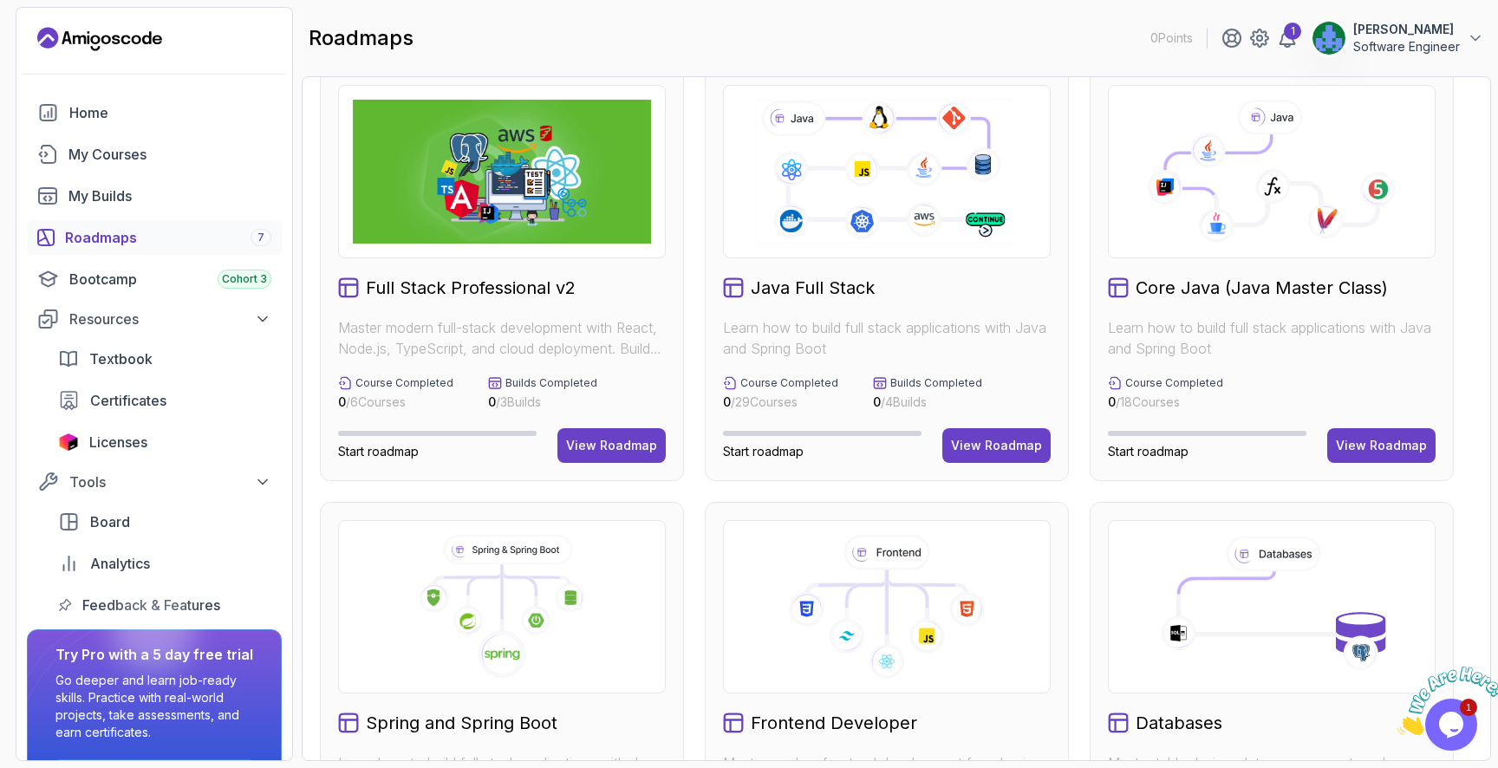
scroll to position [23, 0]
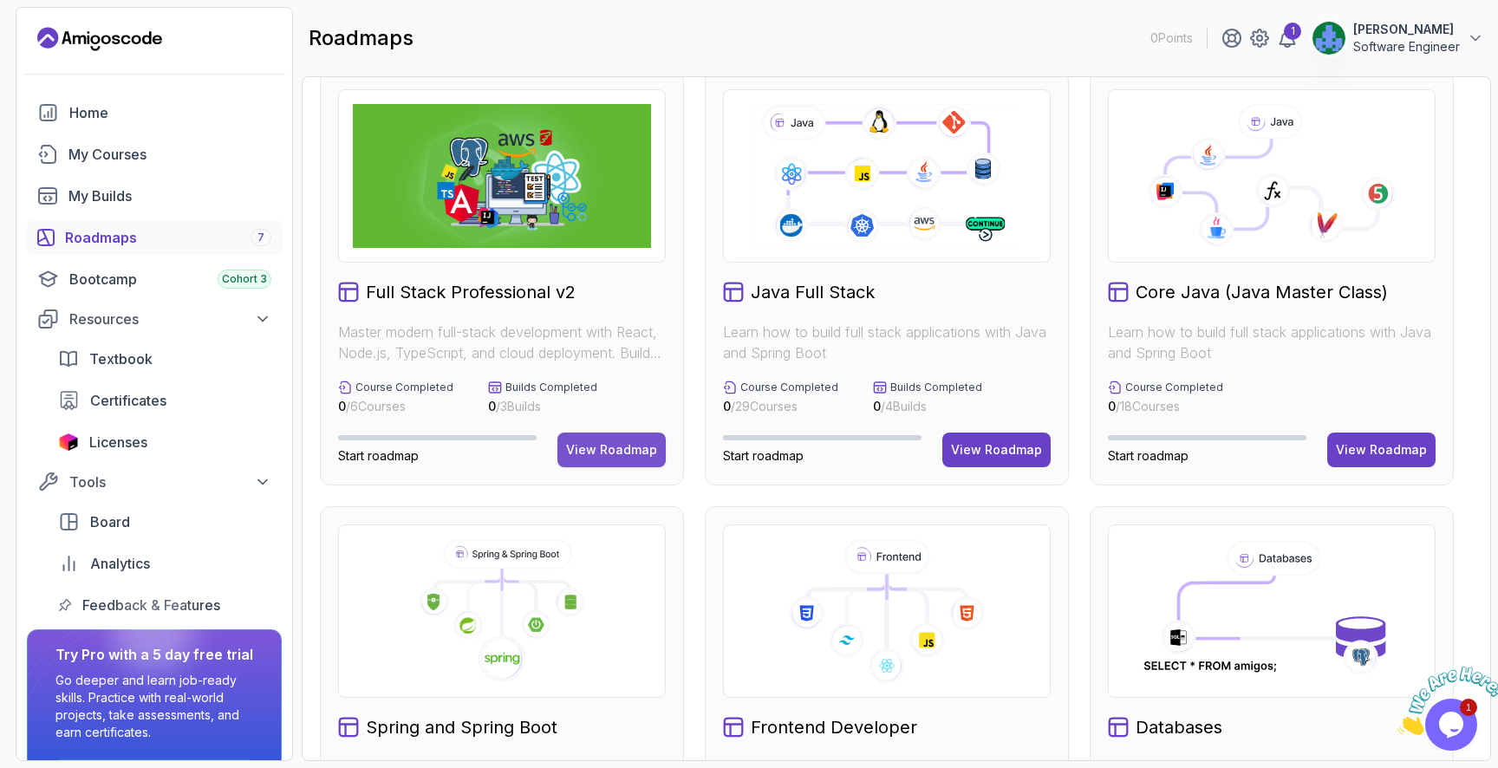
click at [632, 453] on div "View Roadmap" at bounding box center [611, 449] width 91 height 17
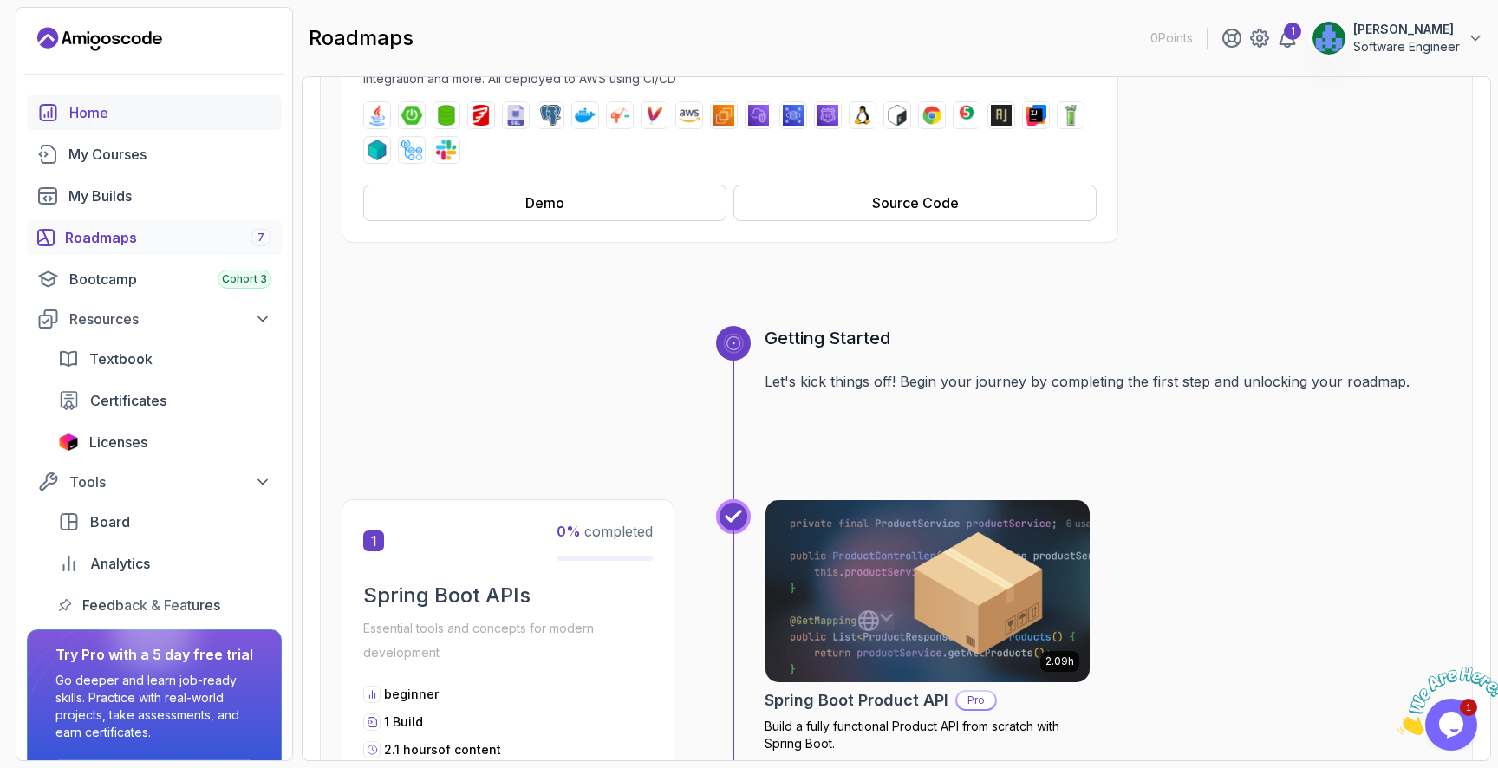
click at [122, 116] on div "Home" at bounding box center [170, 112] width 202 height 21
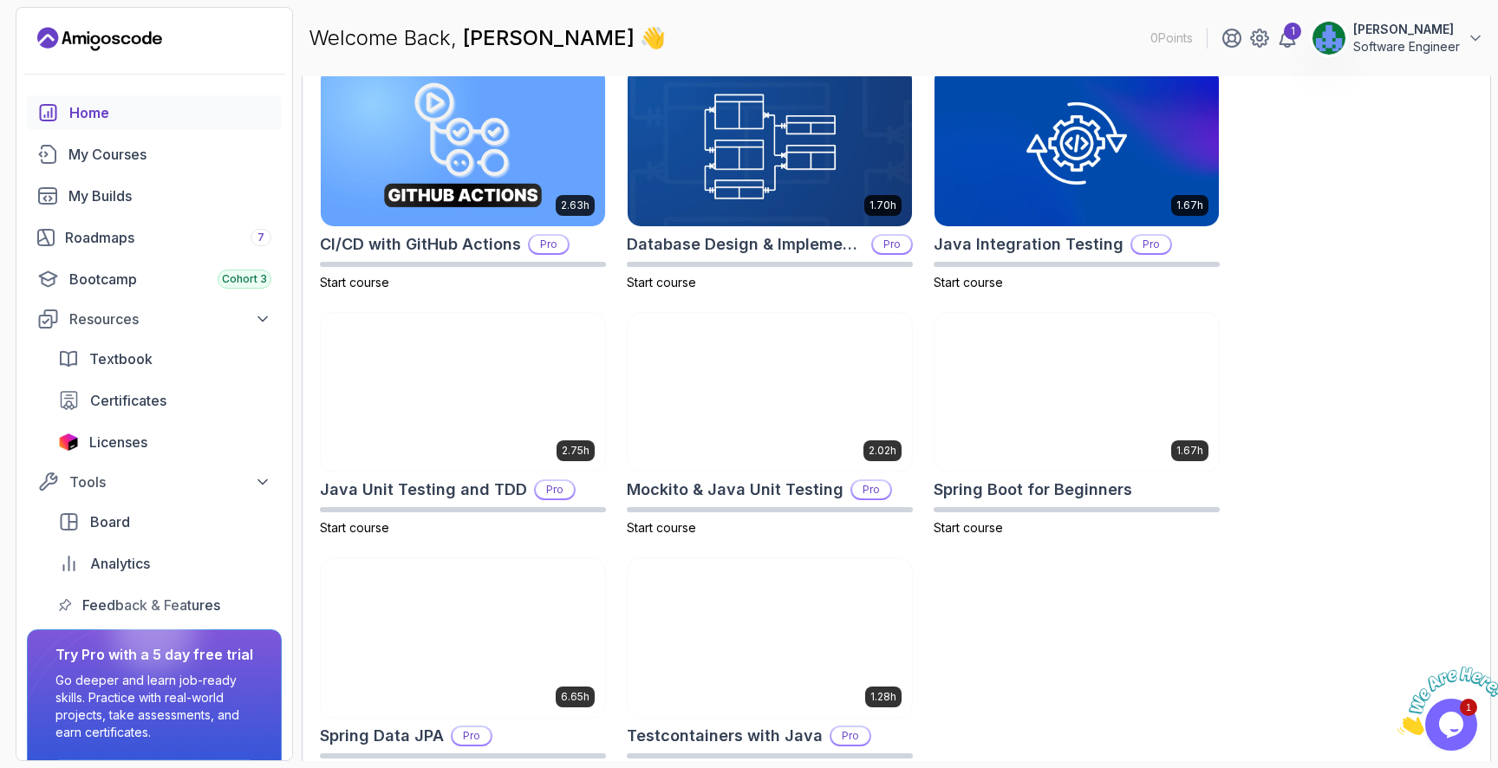
scroll to position [589, 0]
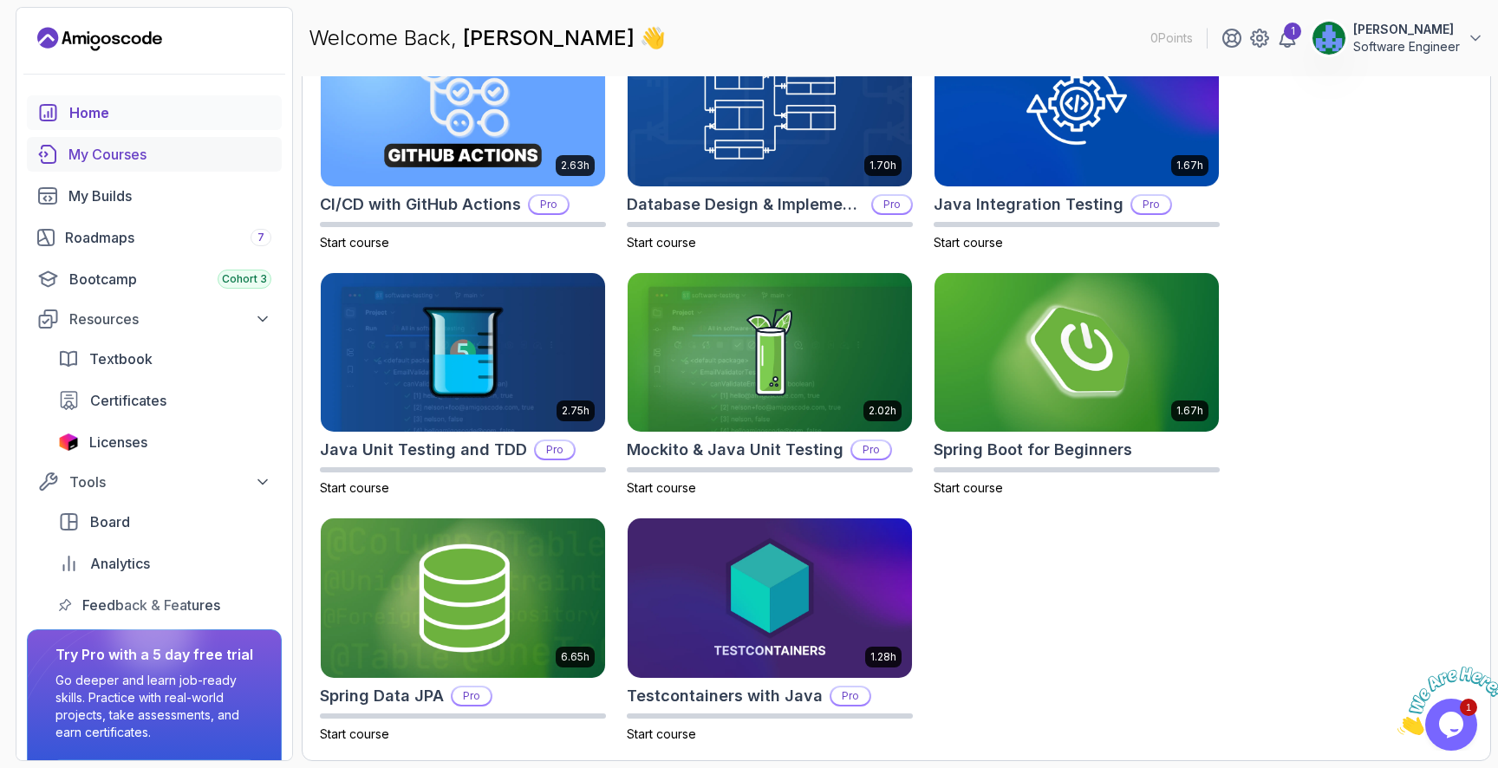
click at [98, 158] on div "My Courses" at bounding box center [169, 154] width 203 height 21
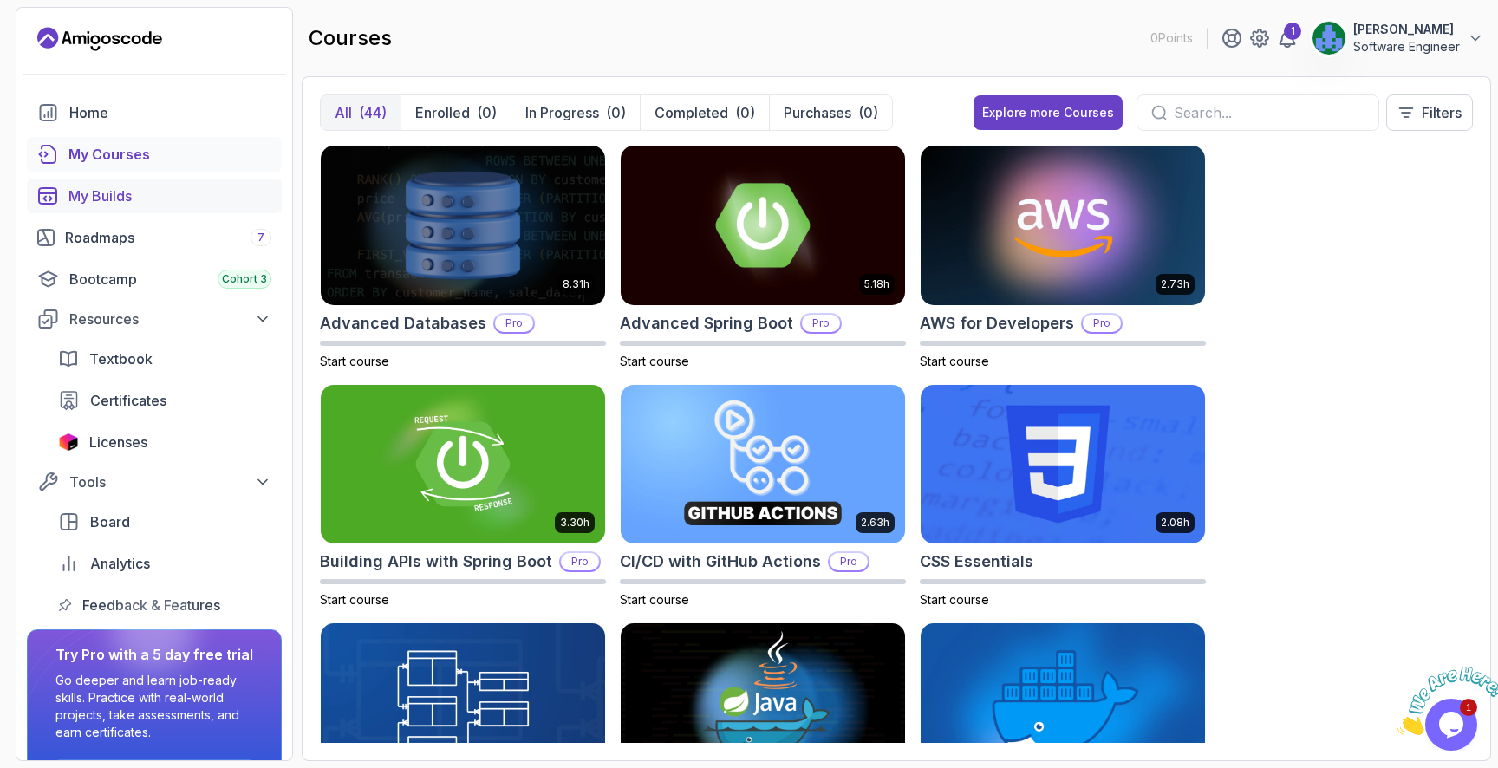
click at [103, 192] on div "My Builds" at bounding box center [169, 196] width 203 height 21
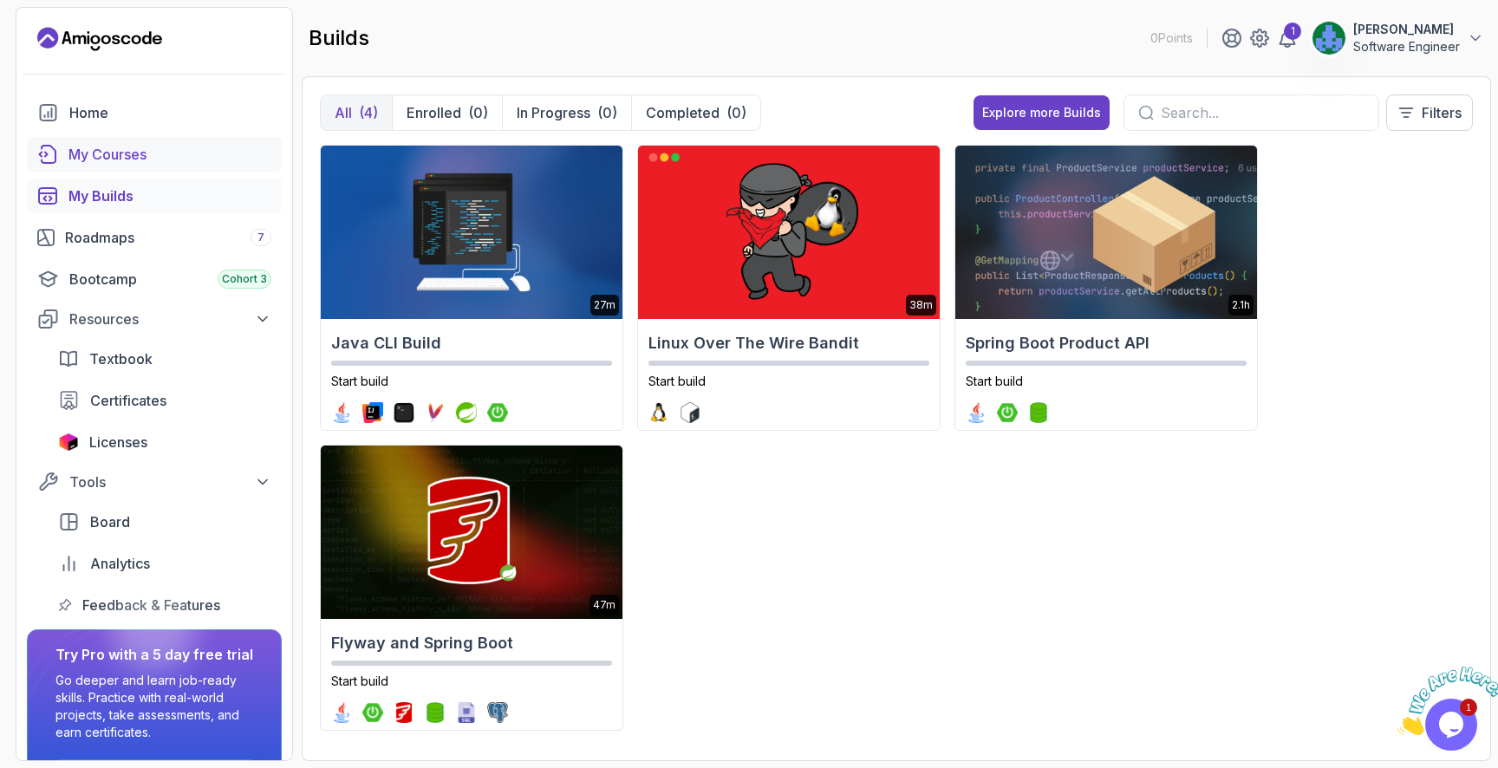
click at [127, 157] on div "My Courses" at bounding box center [169, 154] width 203 height 21
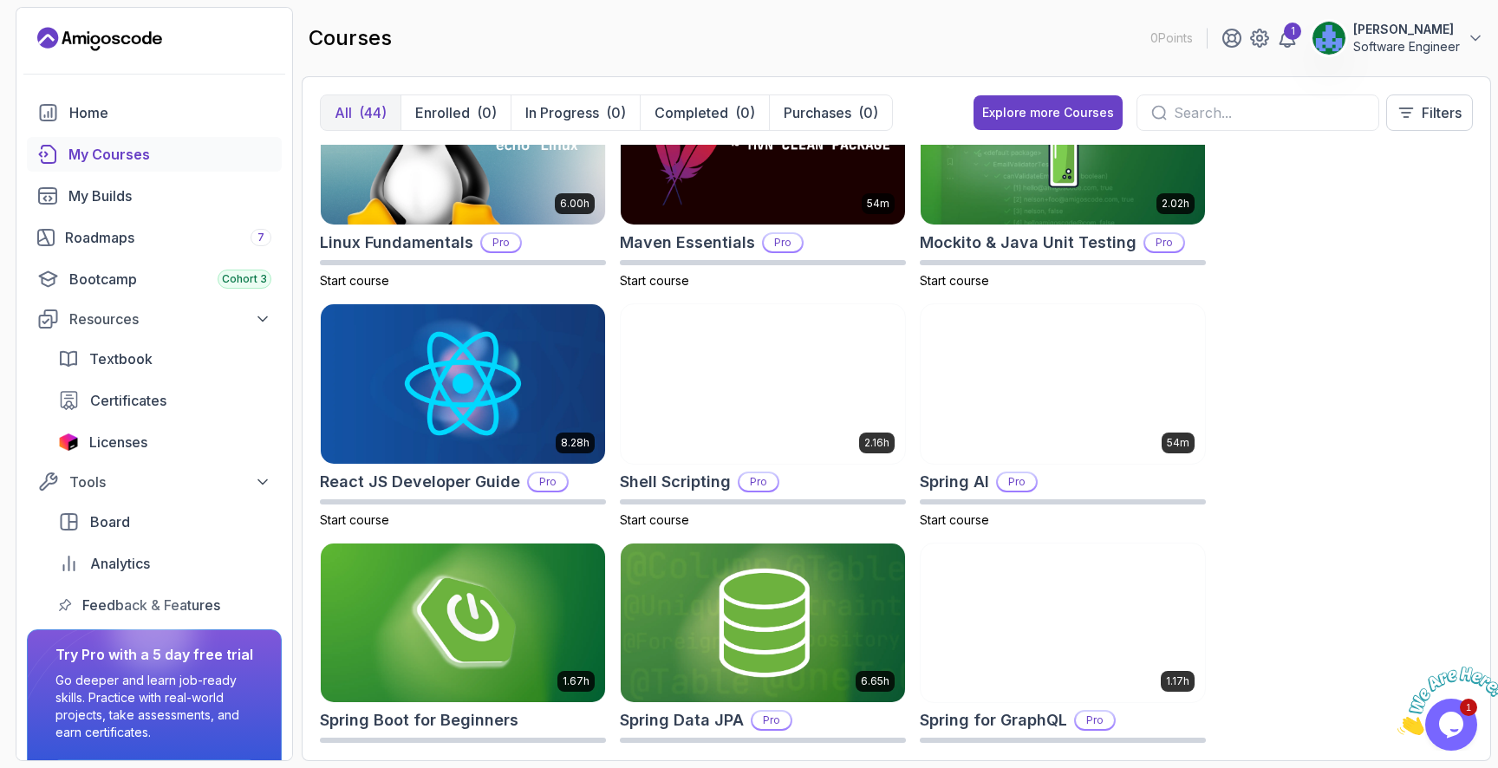
scroll to position [2498, 0]
